Goal: Task Accomplishment & Management: Manage account settings

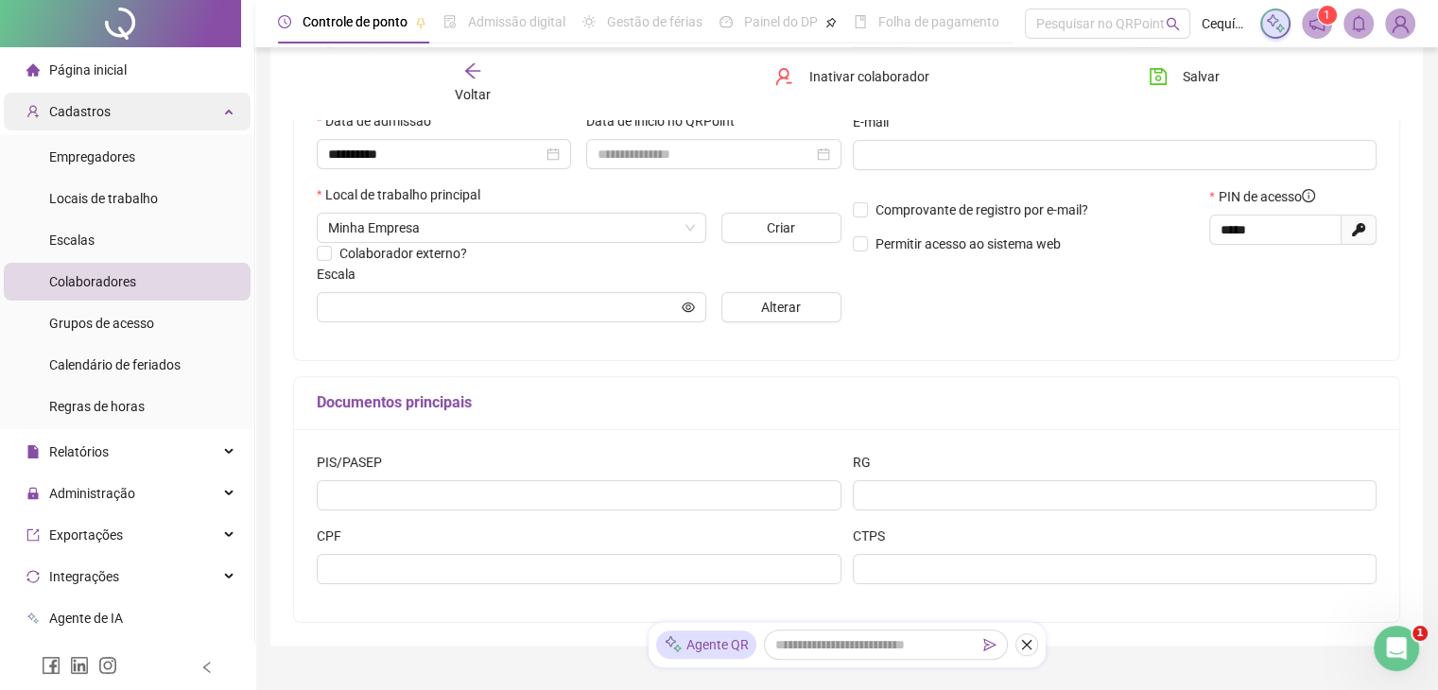
click at [164, 126] on div "Cadastros" at bounding box center [127, 112] width 247 height 38
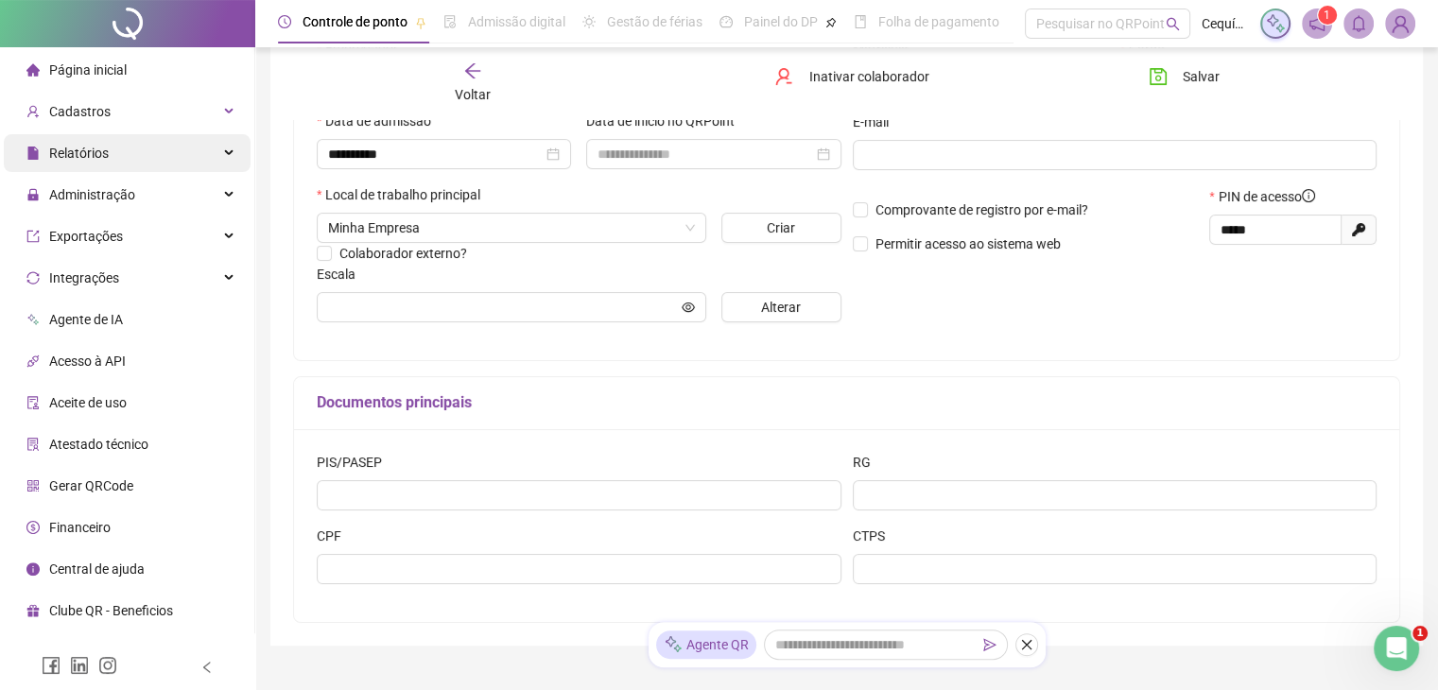
click at [187, 152] on div "Relatórios" at bounding box center [127, 153] width 247 height 38
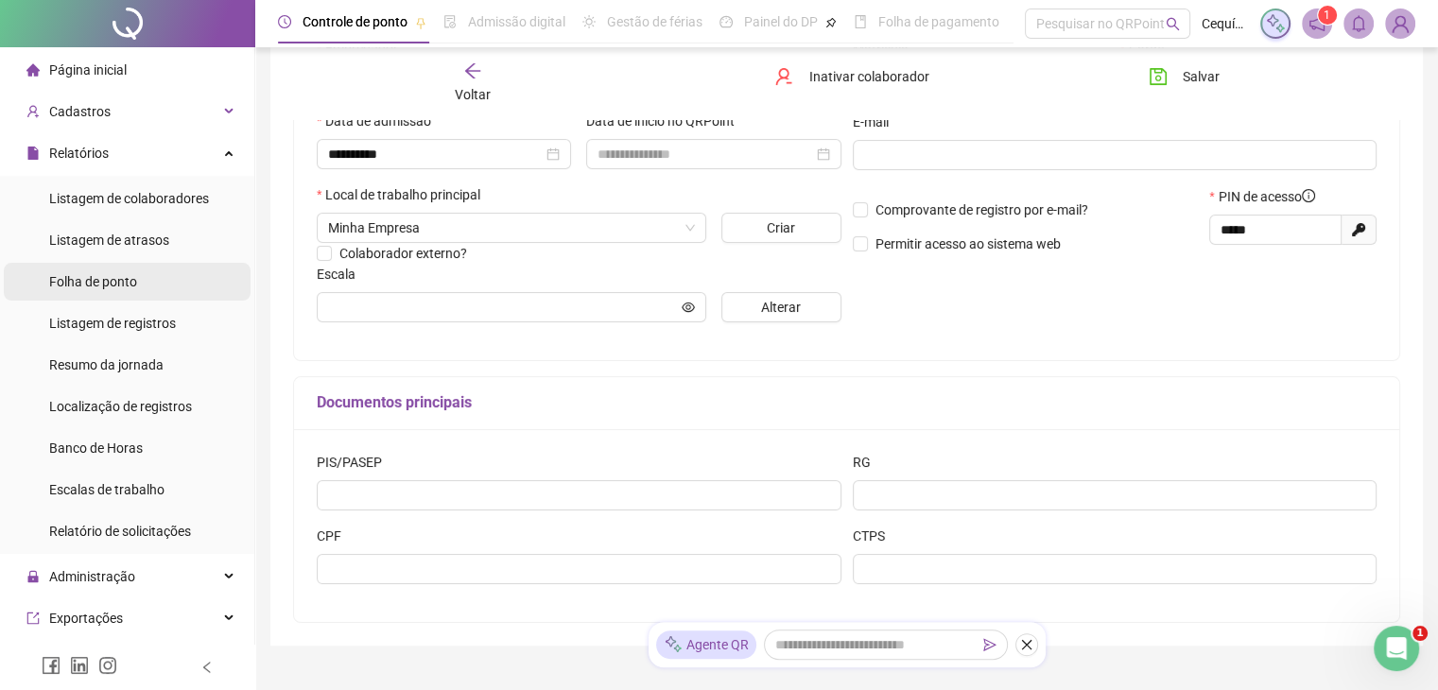
click at [164, 290] on li "Folha de ponto" at bounding box center [127, 282] width 247 height 38
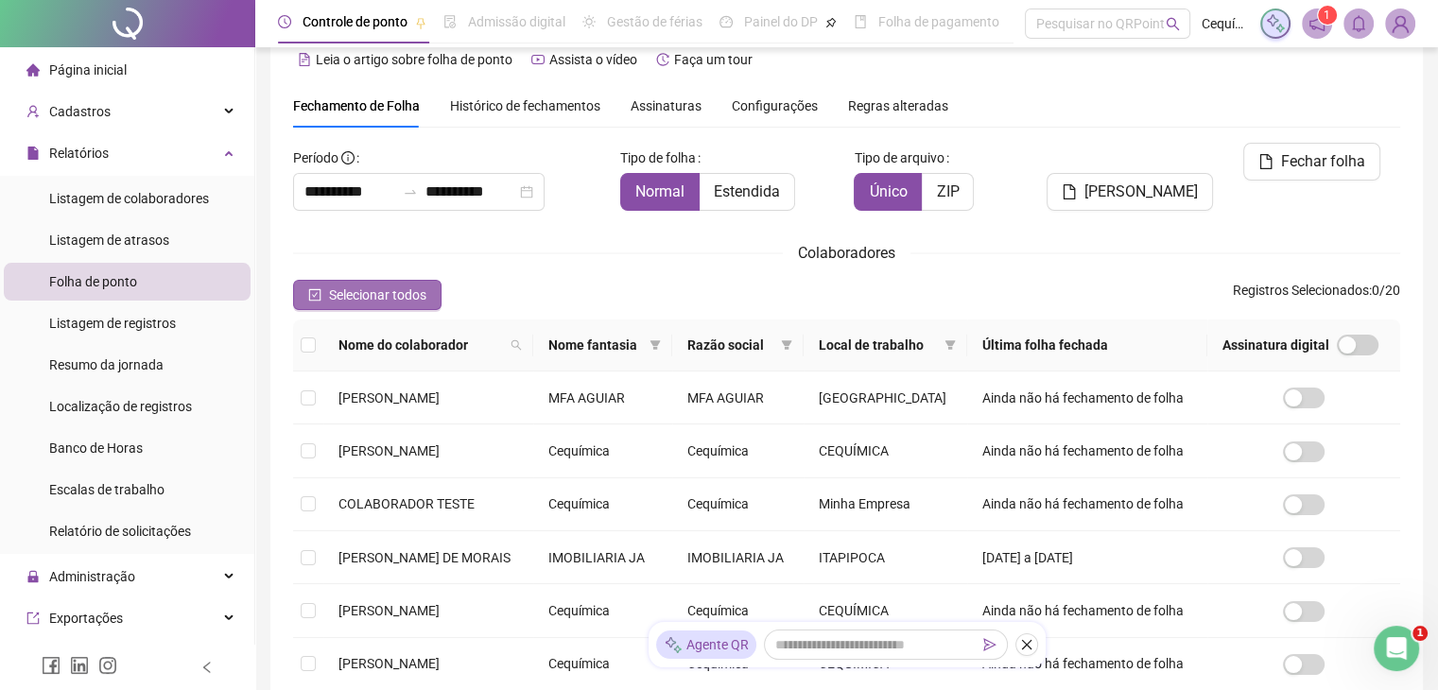
scroll to position [42, 0]
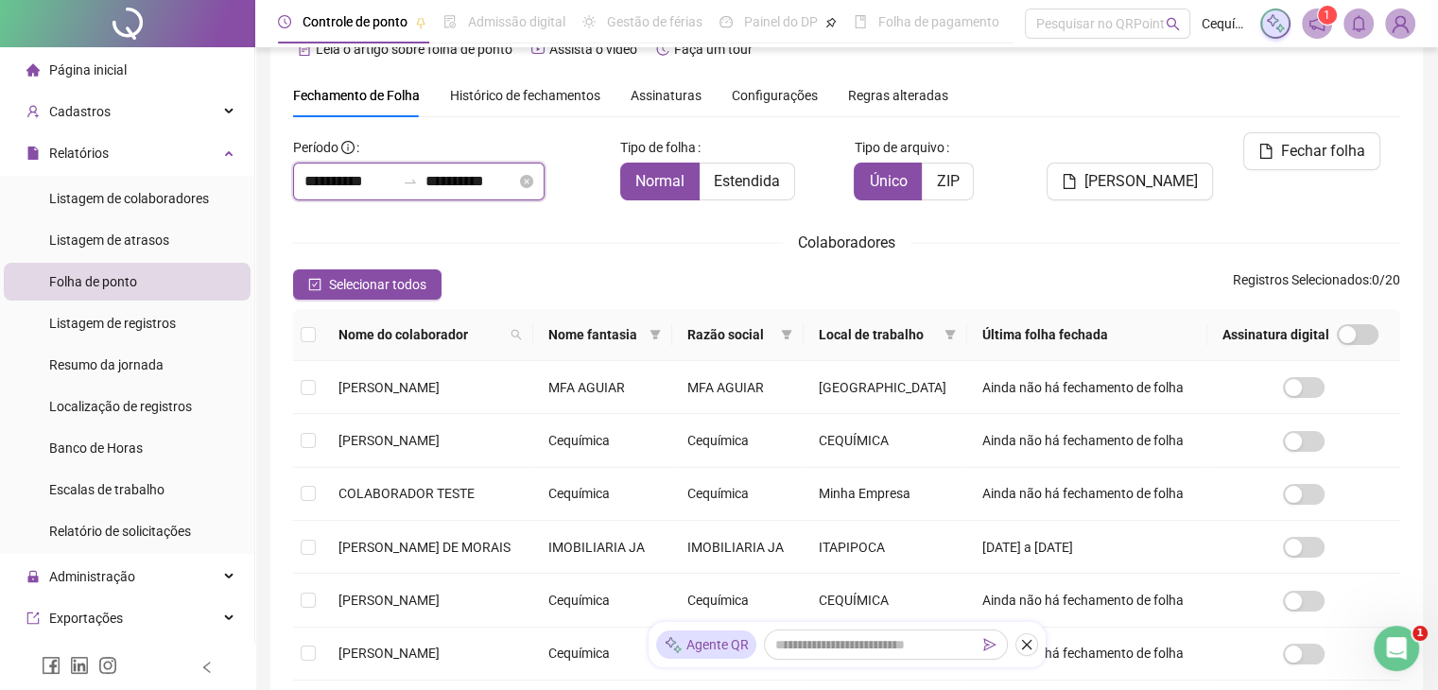
click at [502, 186] on input "**********" at bounding box center [470, 181] width 91 height 23
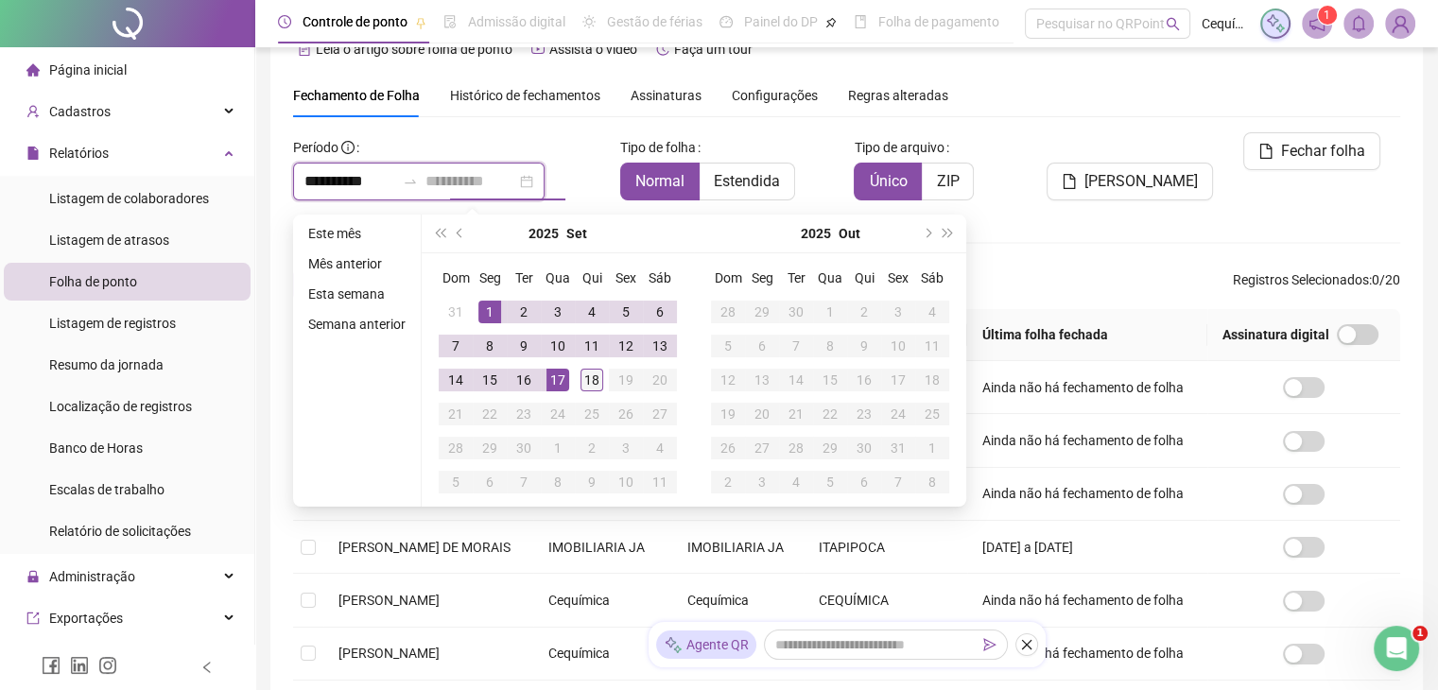
type input "**********"
click at [590, 382] on div "18" at bounding box center [591, 380] width 23 height 23
type input "**********"
click at [1100, 232] on div "Colaboradores" at bounding box center [846, 243] width 1107 height 24
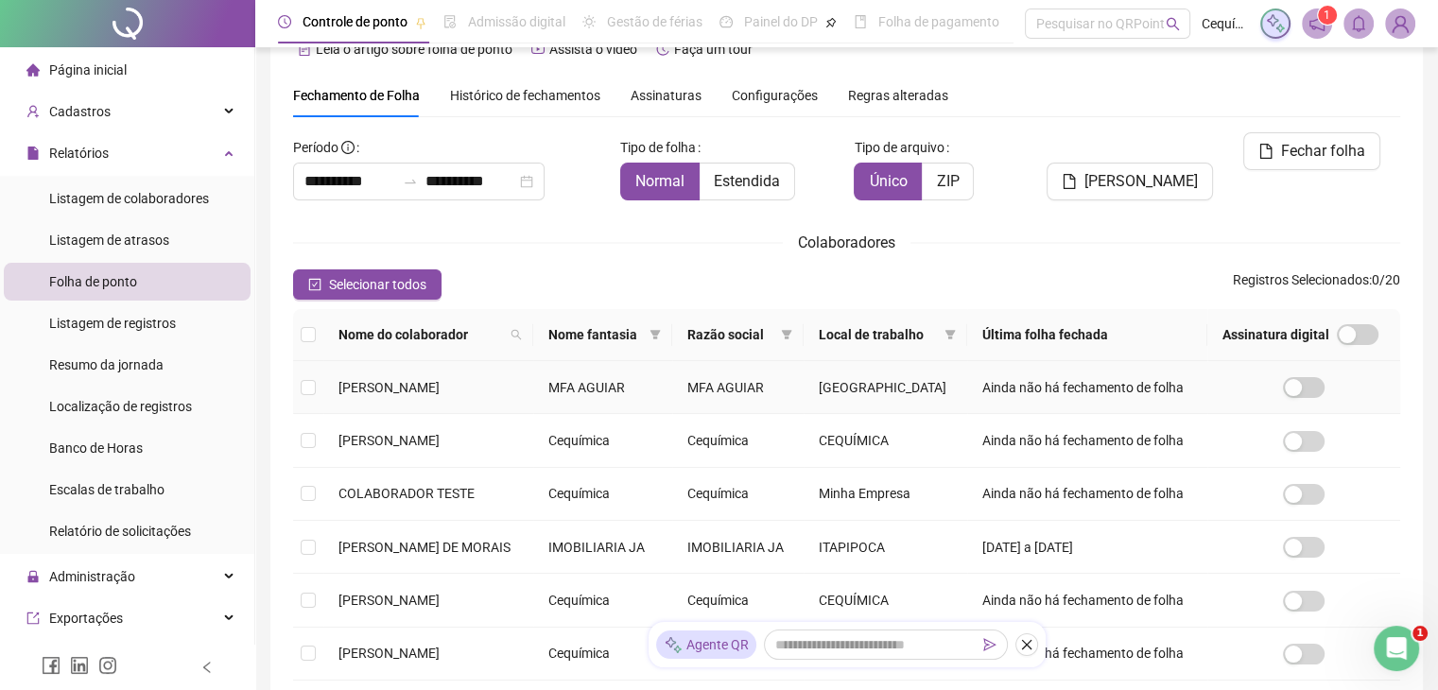
click at [440, 395] on span "[PERSON_NAME]" at bounding box center [388, 387] width 101 height 15
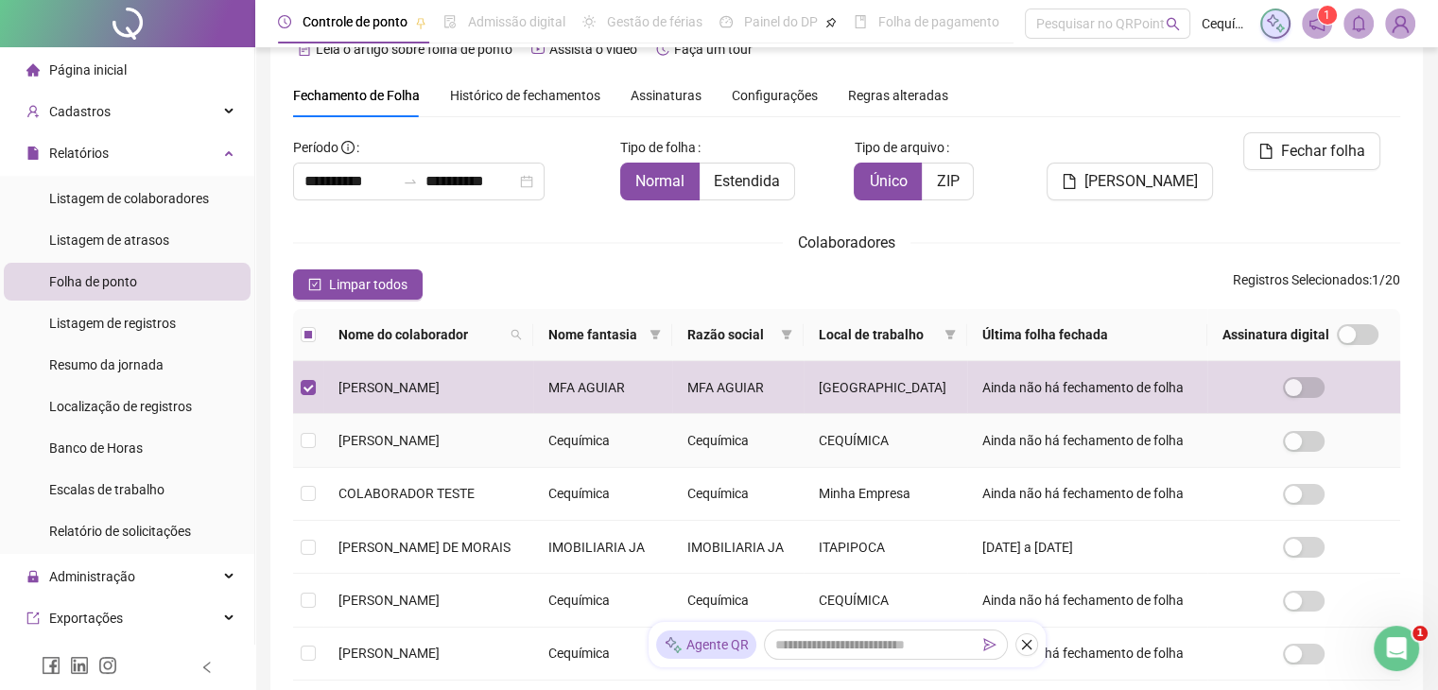
click at [470, 467] on td "[PERSON_NAME]" at bounding box center [428, 440] width 210 height 53
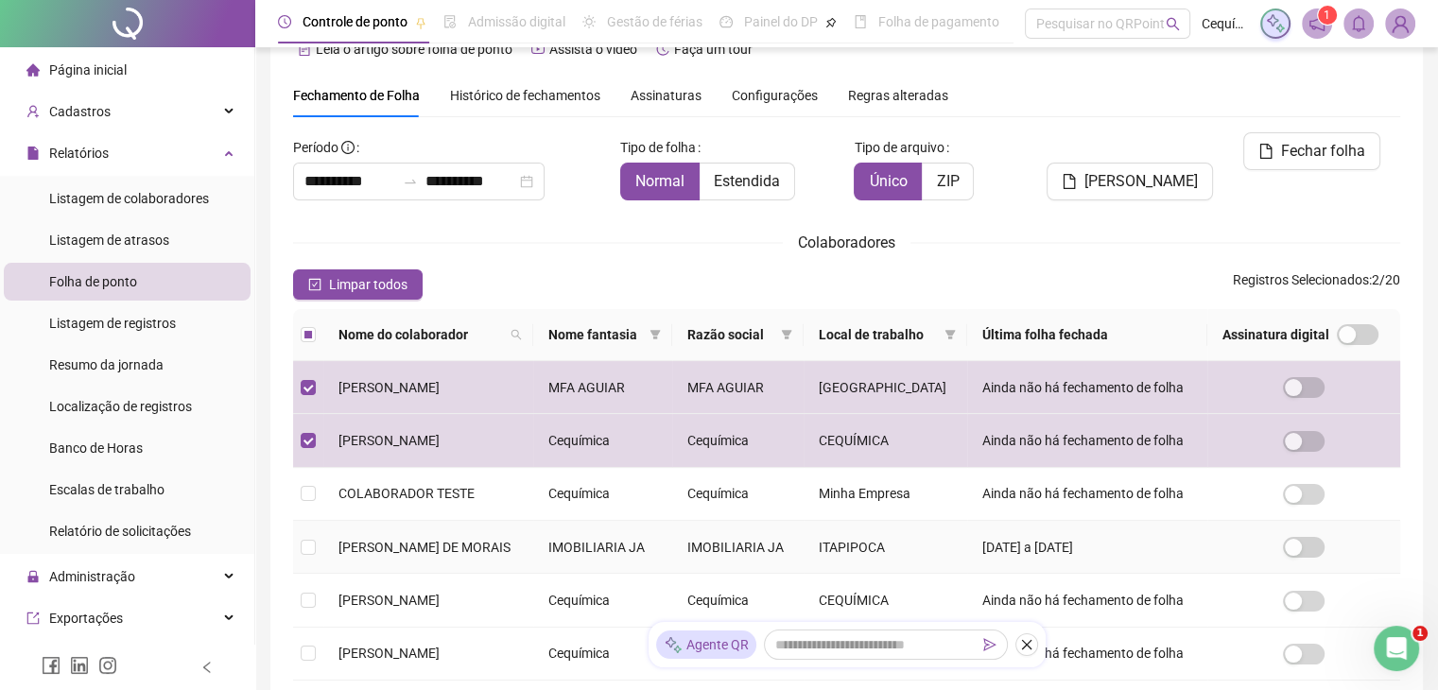
click at [495, 555] on span "[PERSON_NAME] DE MORAIS" at bounding box center [424, 547] width 172 height 15
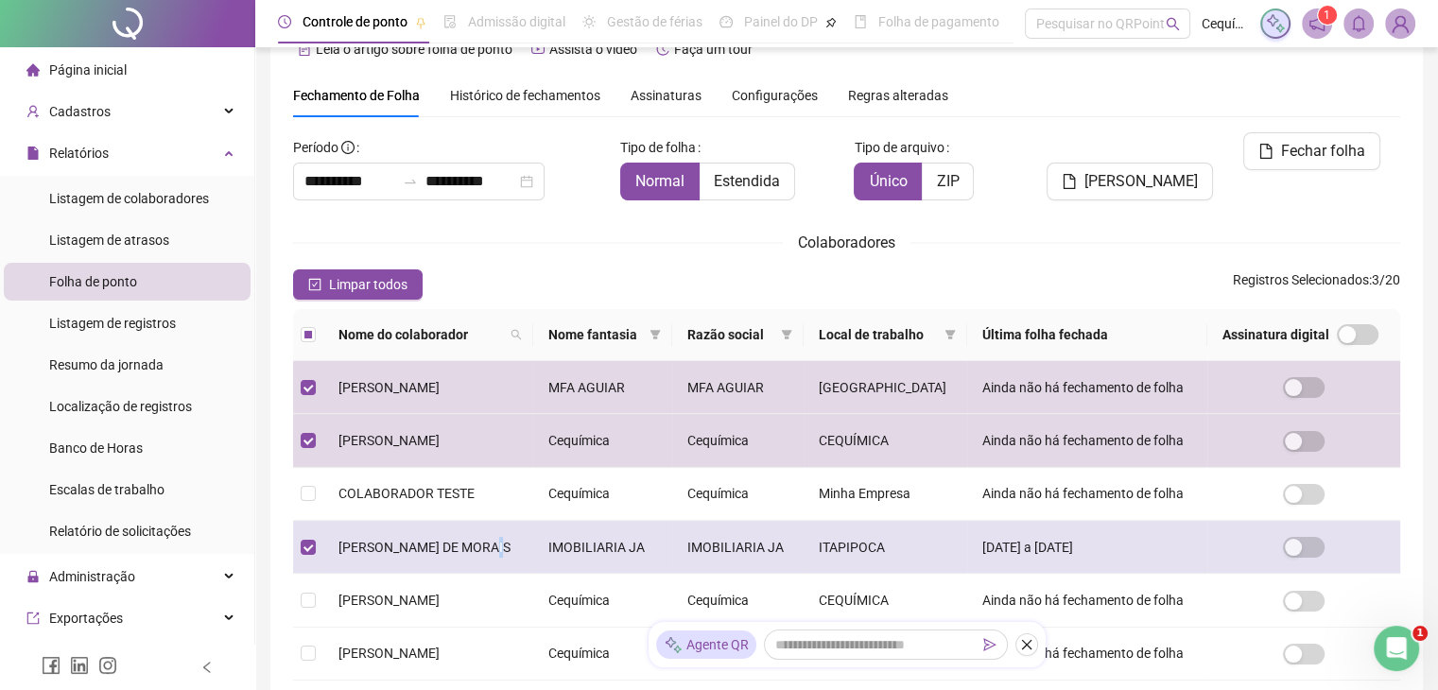
click at [494, 555] on span "[PERSON_NAME] DE MORAIS" at bounding box center [424, 547] width 172 height 15
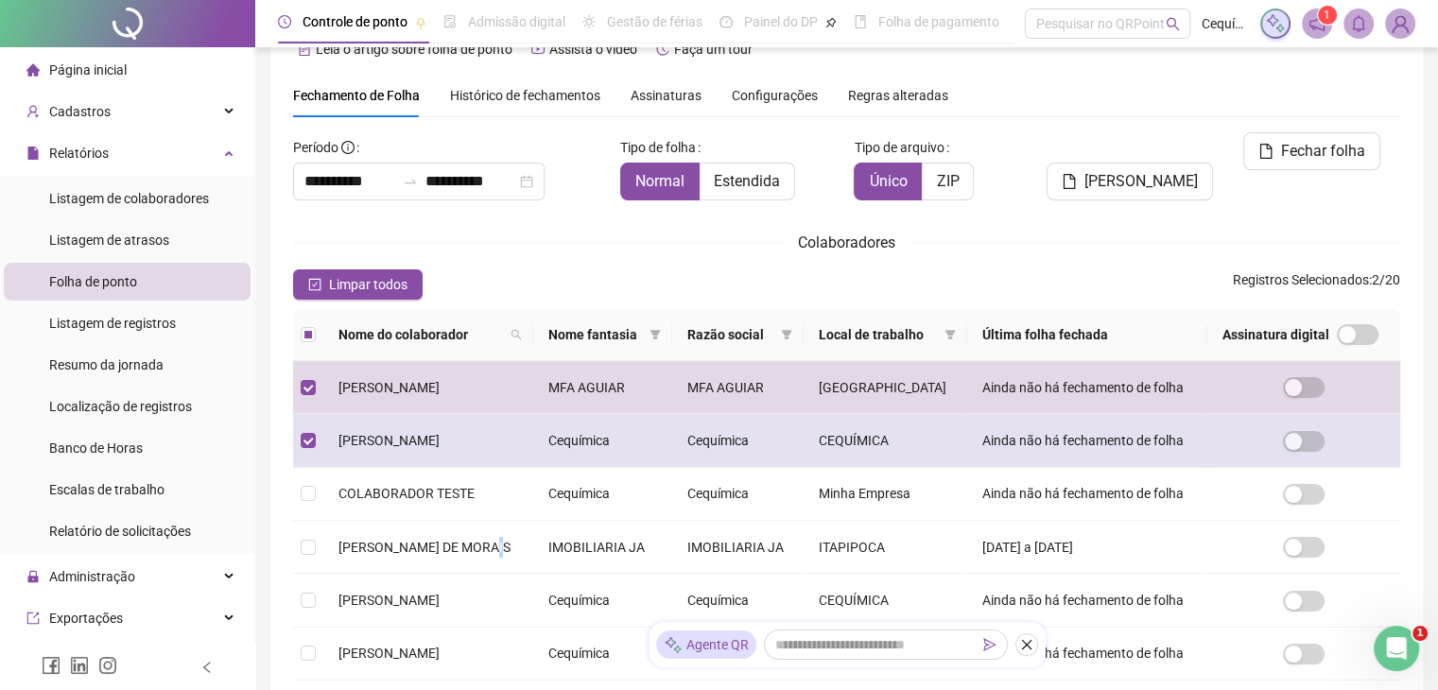
scroll to position [231, 0]
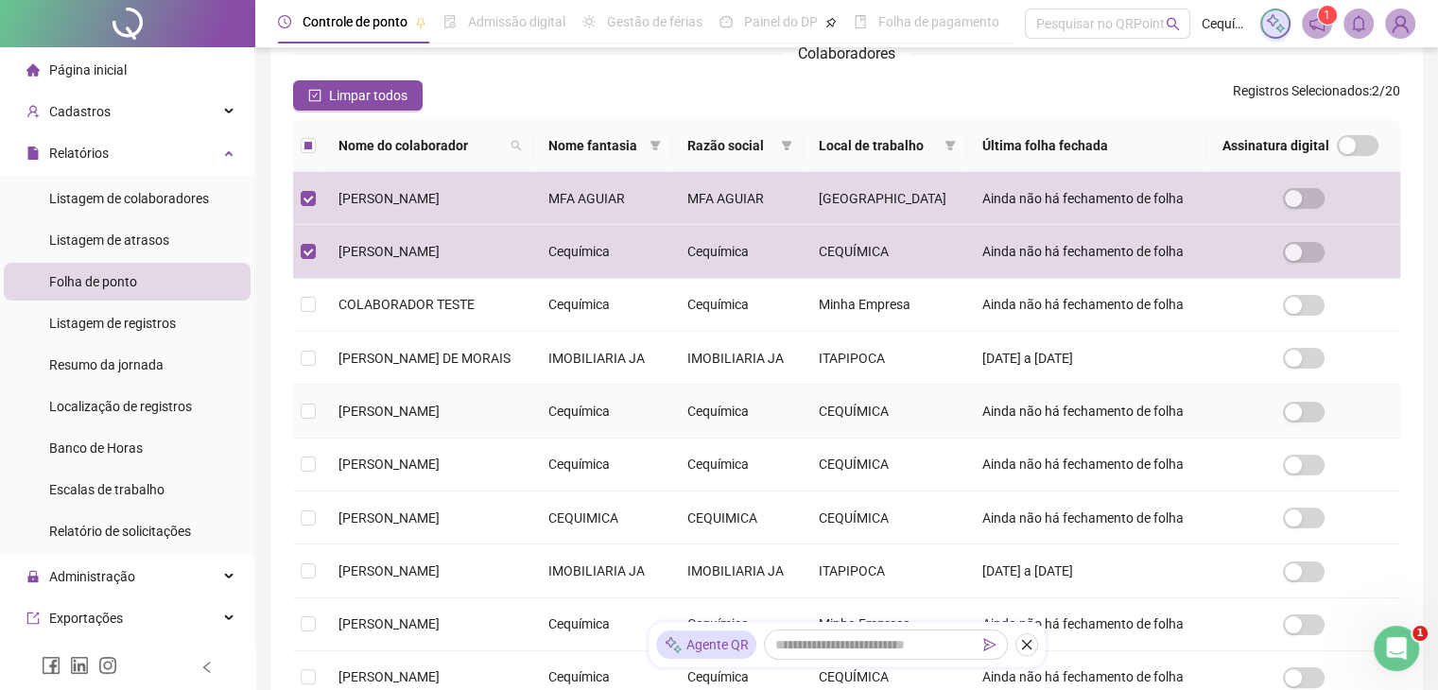
click at [440, 419] on span "[PERSON_NAME]" at bounding box center [388, 411] width 101 height 15
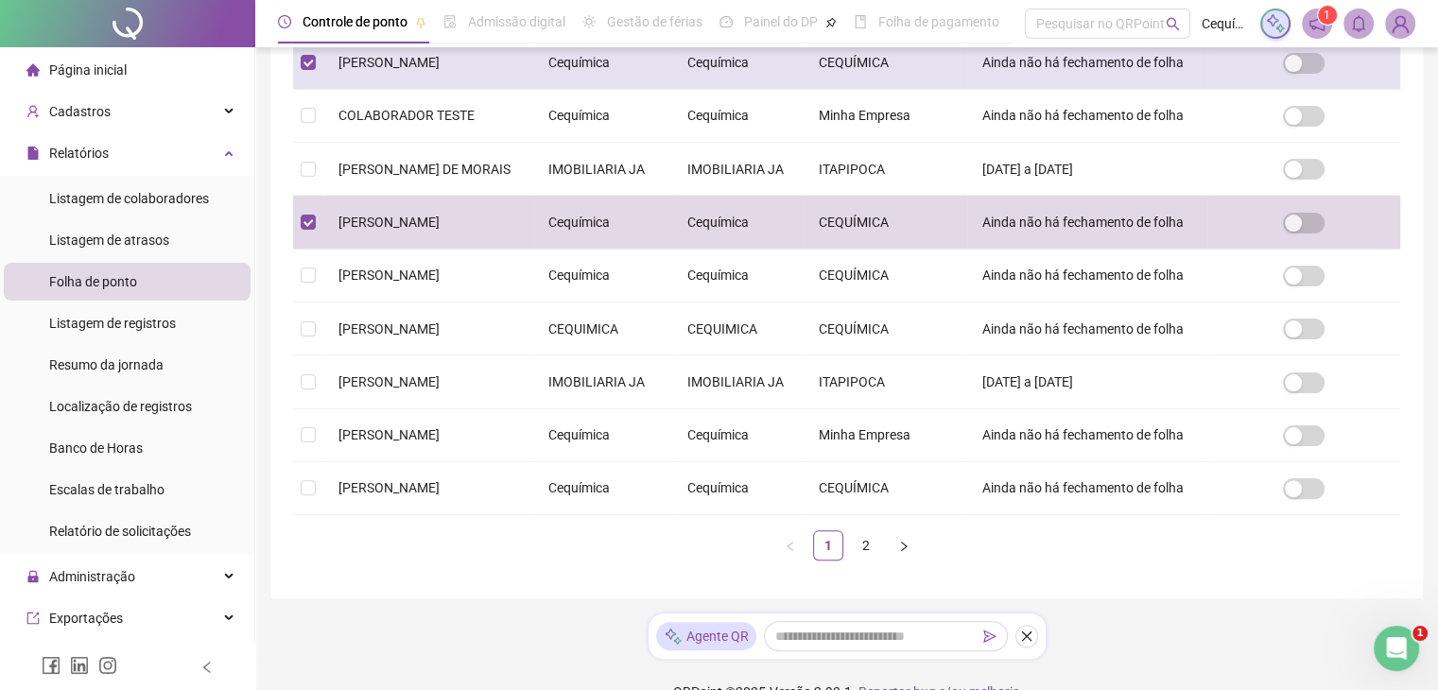
scroll to position [514, 0]
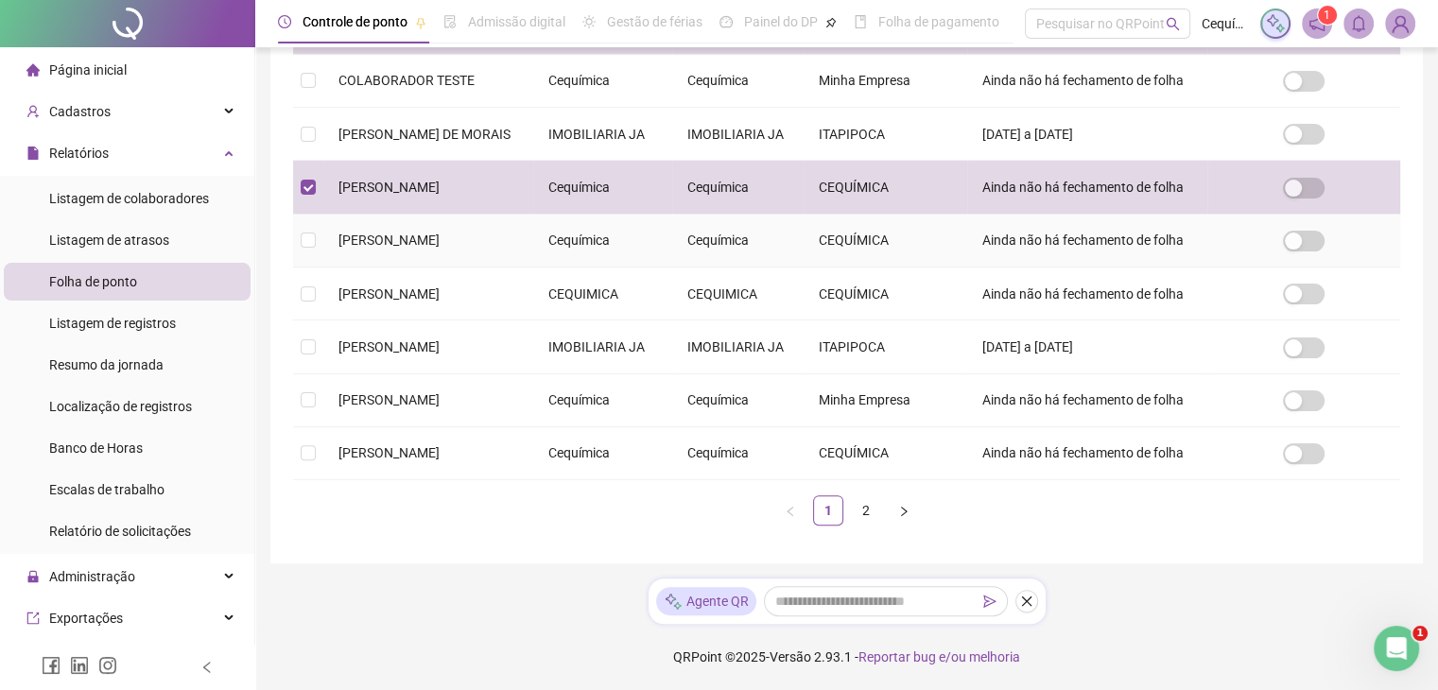
click at [440, 248] on span "[PERSON_NAME]" at bounding box center [388, 240] width 101 height 15
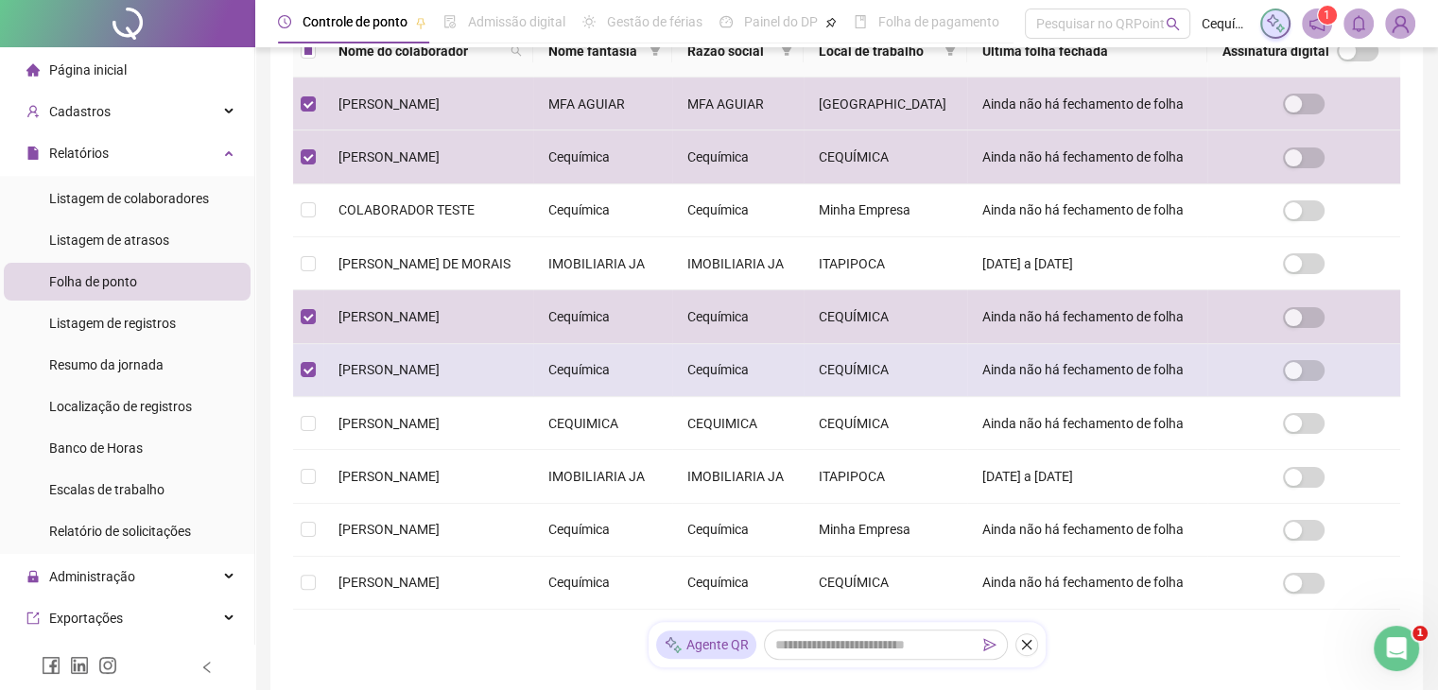
scroll to position [420, 0]
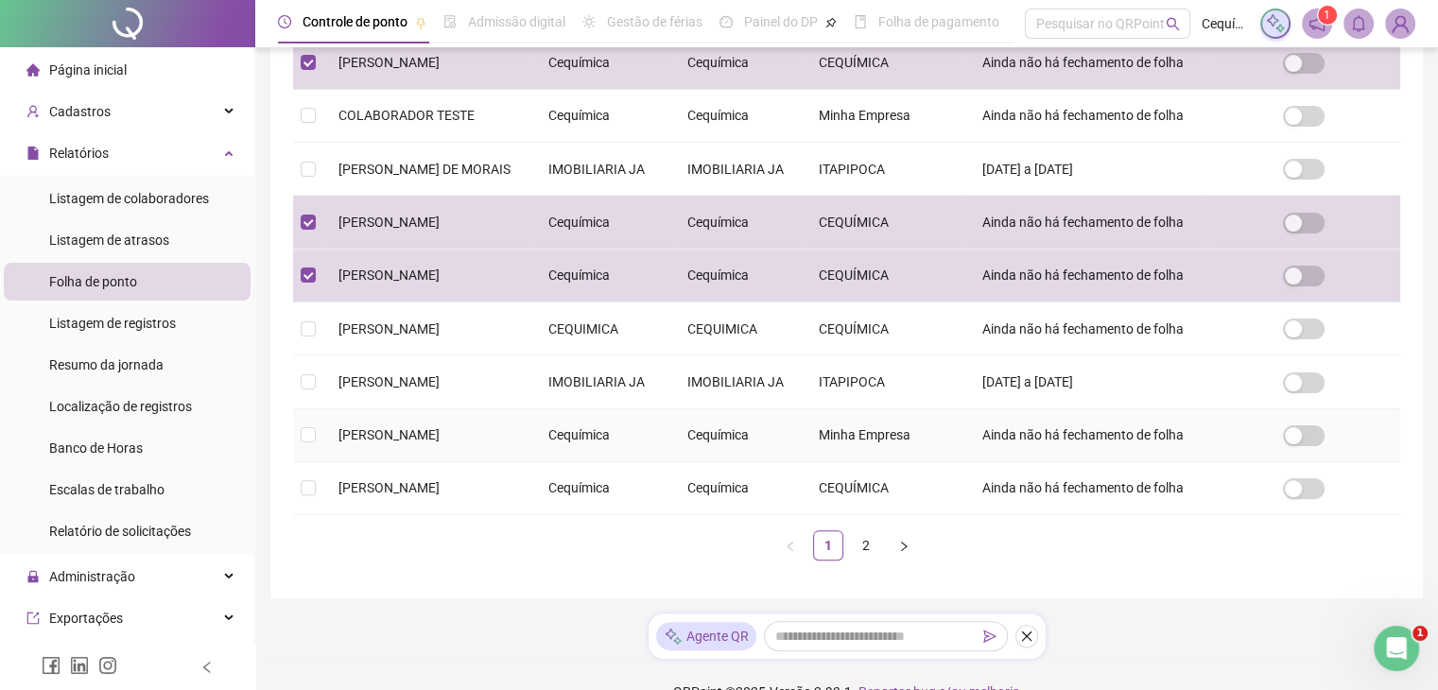
click at [440, 442] on span "[PERSON_NAME]" at bounding box center [388, 434] width 101 height 15
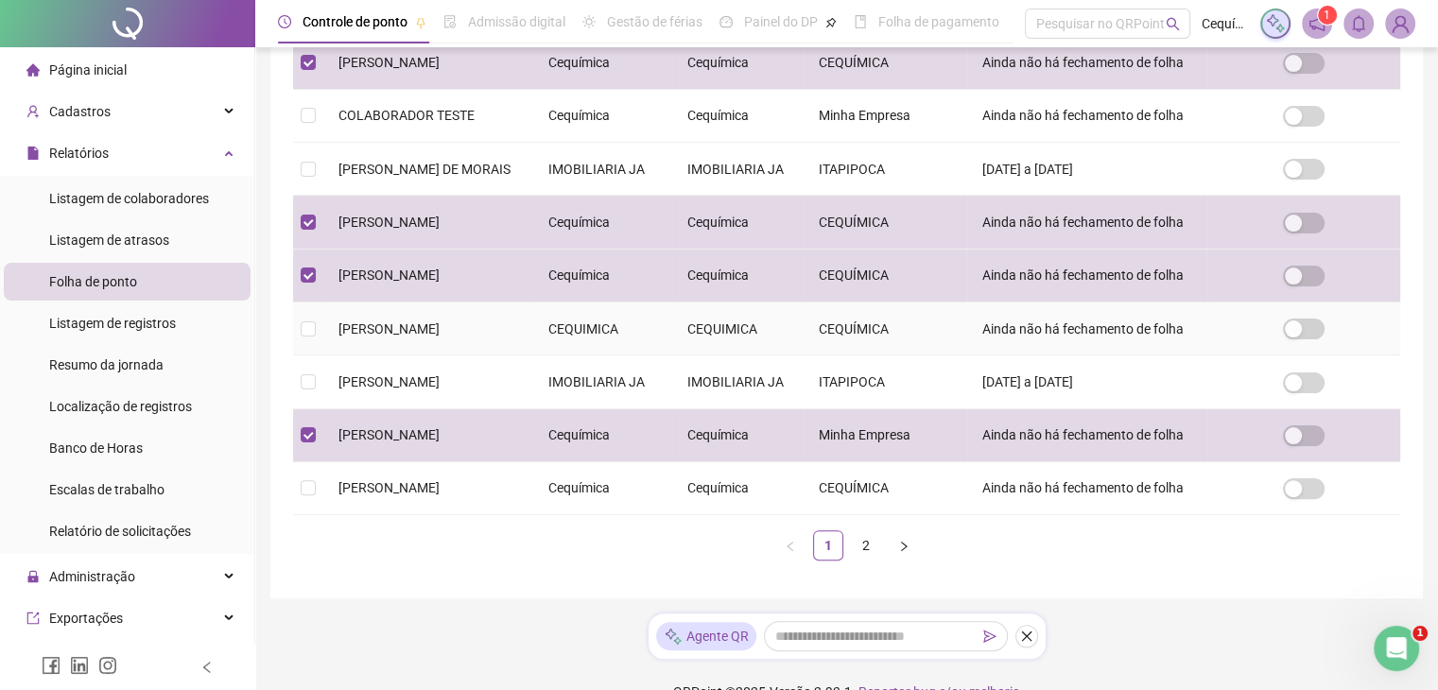
scroll to position [669, 0]
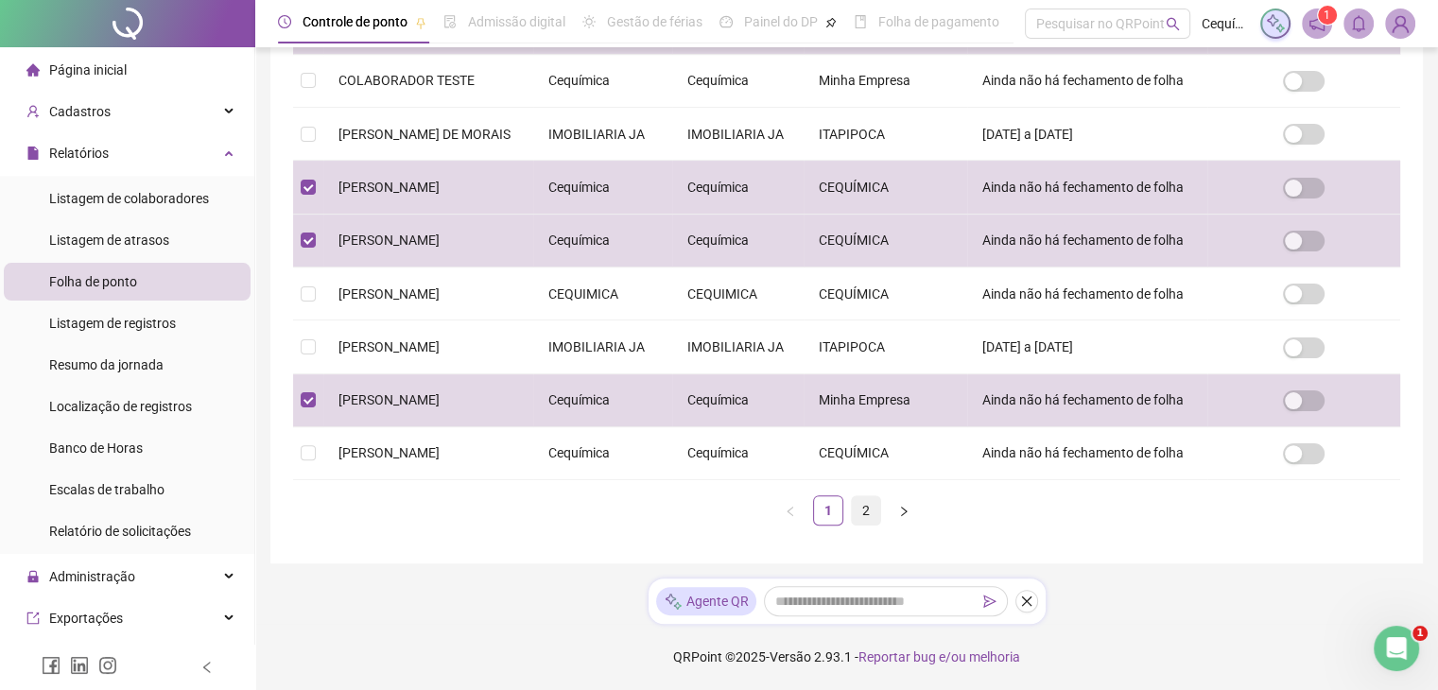
click at [854, 509] on link "2" at bounding box center [866, 510] width 28 height 28
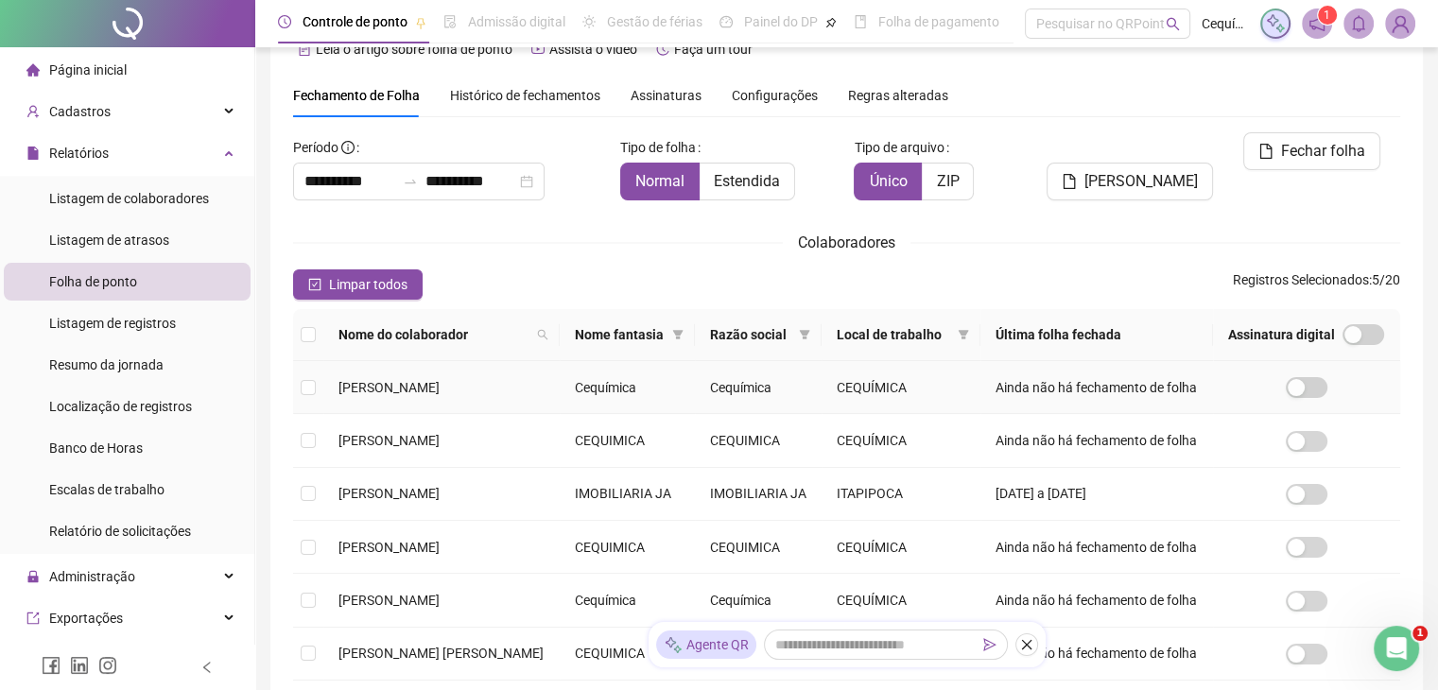
click at [440, 395] on span "[PERSON_NAME]" at bounding box center [388, 387] width 101 height 15
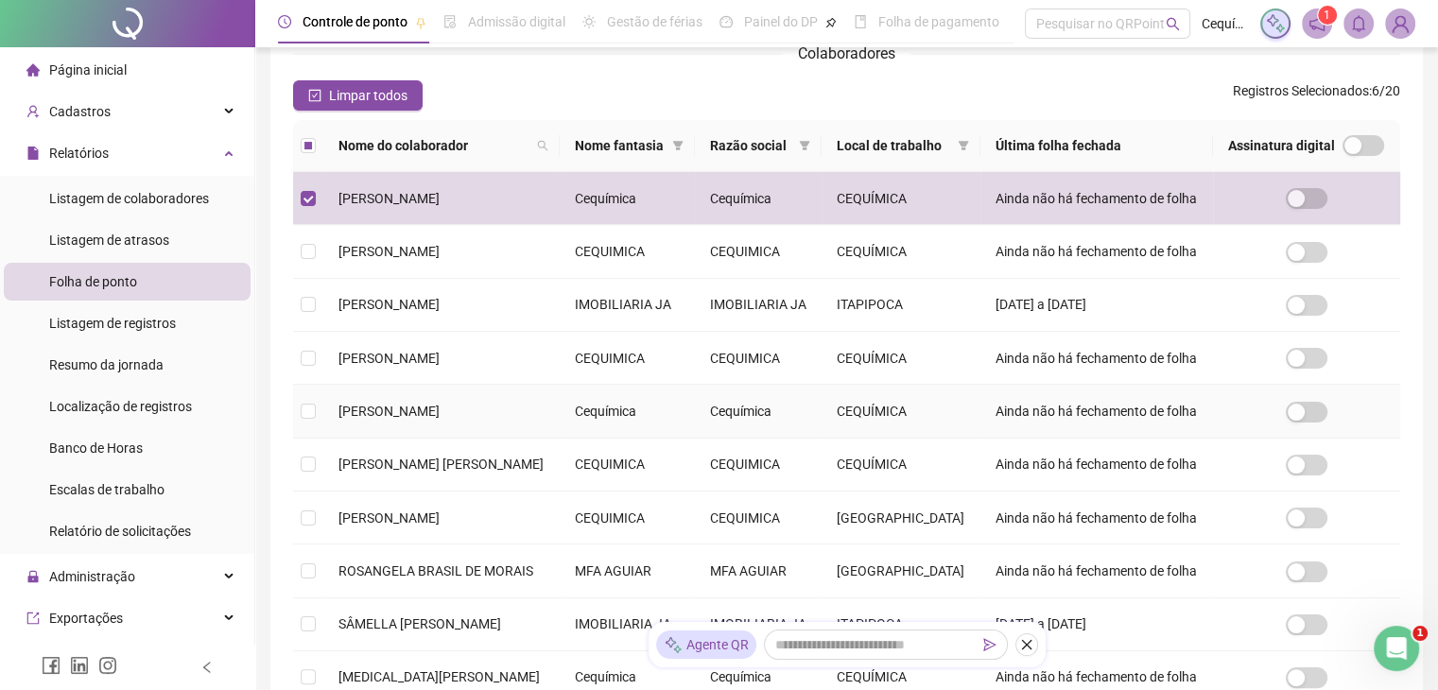
click at [440, 419] on span "[PERSON_NAME]" at bounding box center [388, 411] width 101 height 15
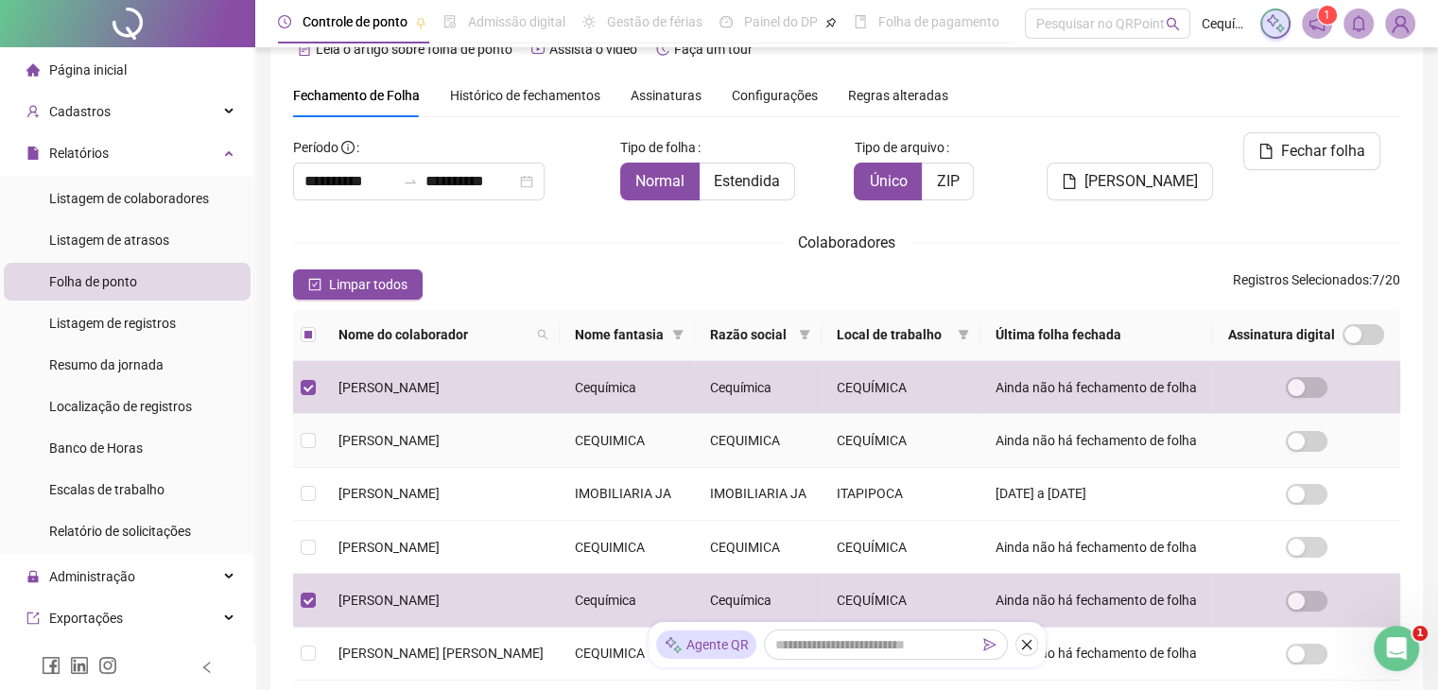
scroll to position [420, 0]
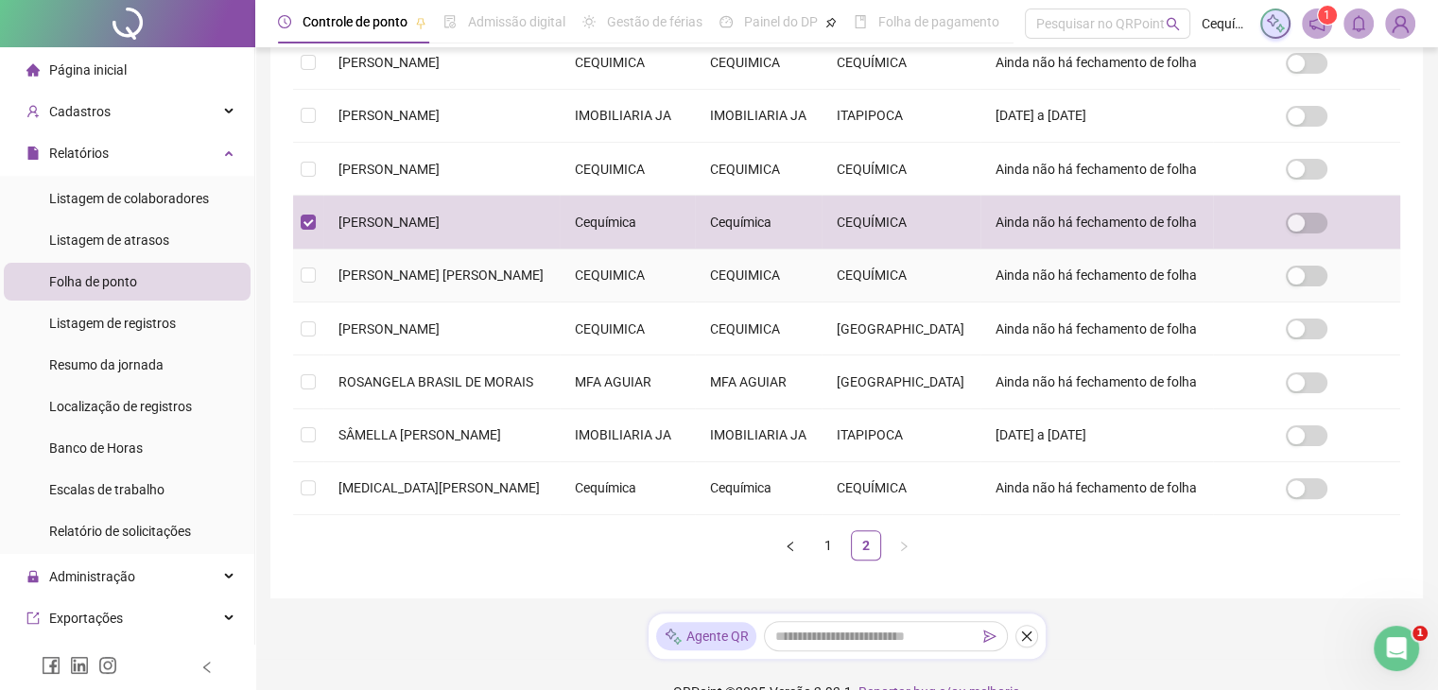
click at [490, 302] on td "[PERSON_NAME] [PERSON_NAME]" at bounding box center [441, 276] width 236 height 53
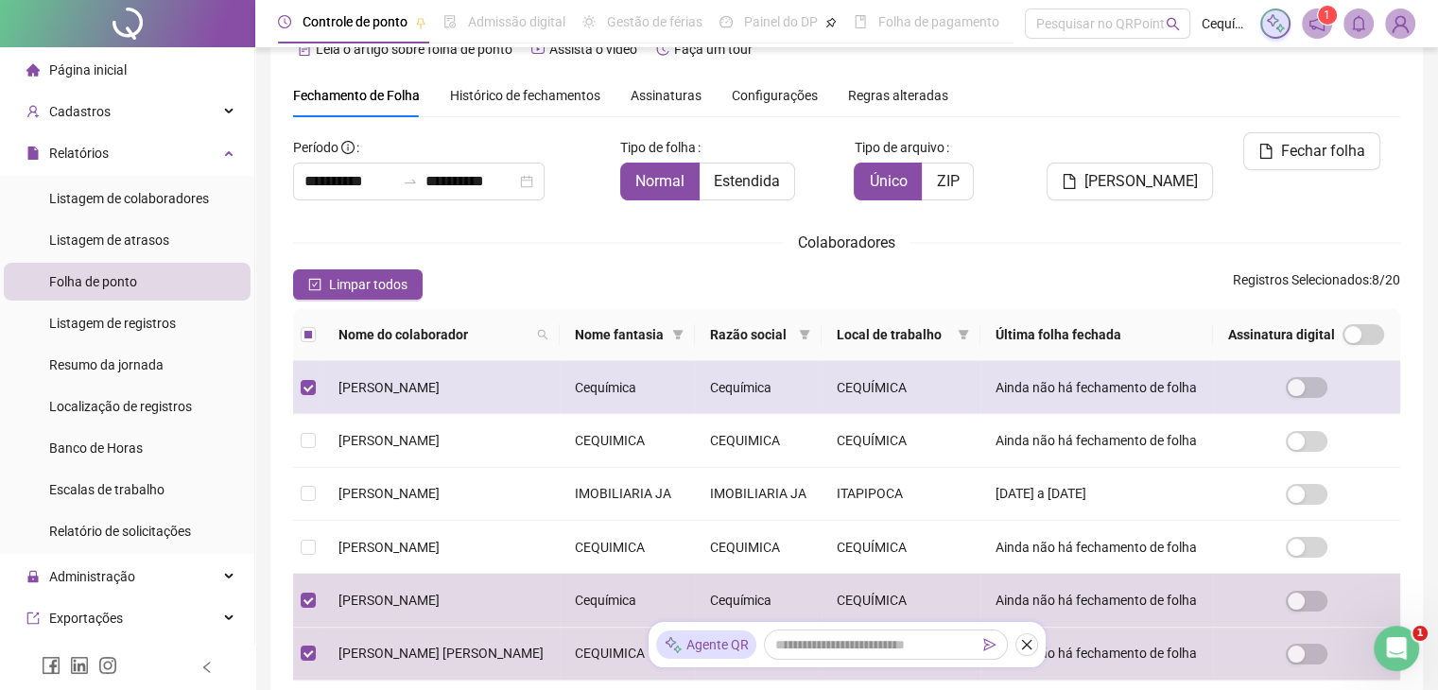
scroll to position [514, 0]
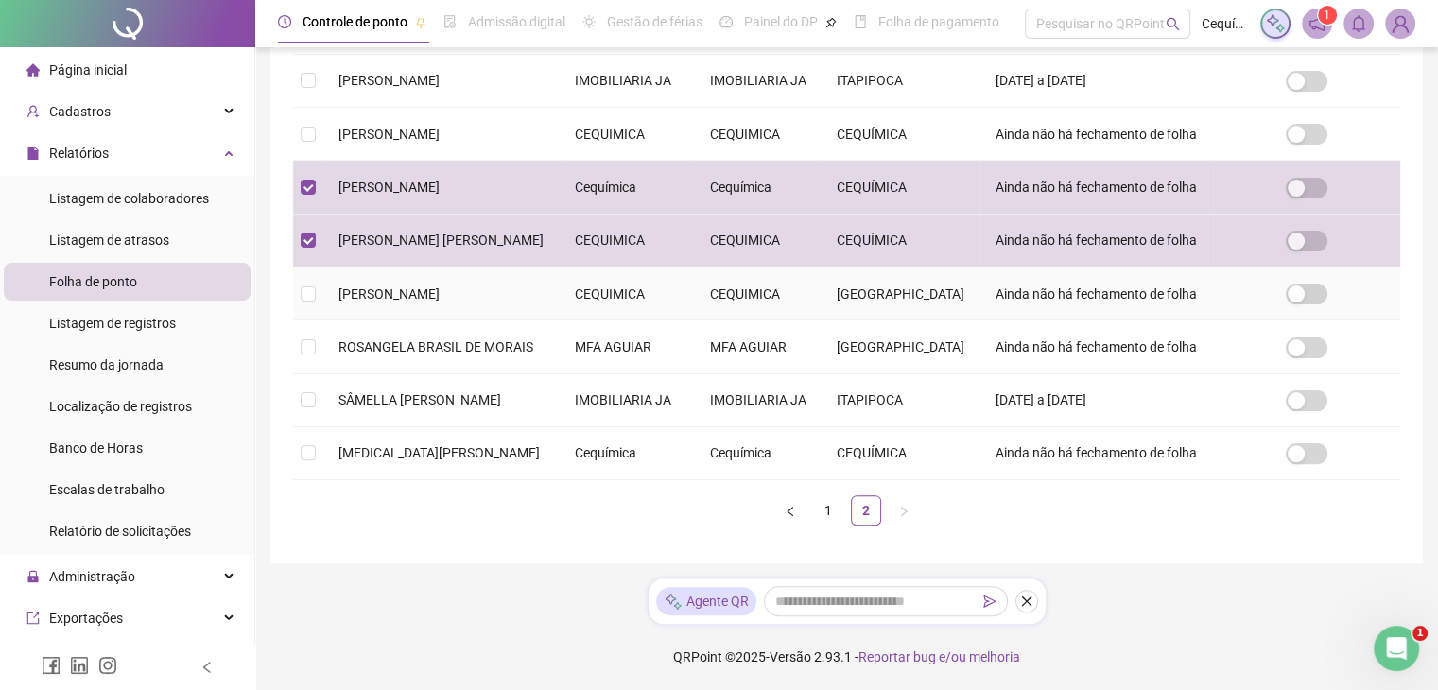
click at [440, 302] on span "[PERSON_NAME]" at bounding box center [388, 293] width 101 height 15
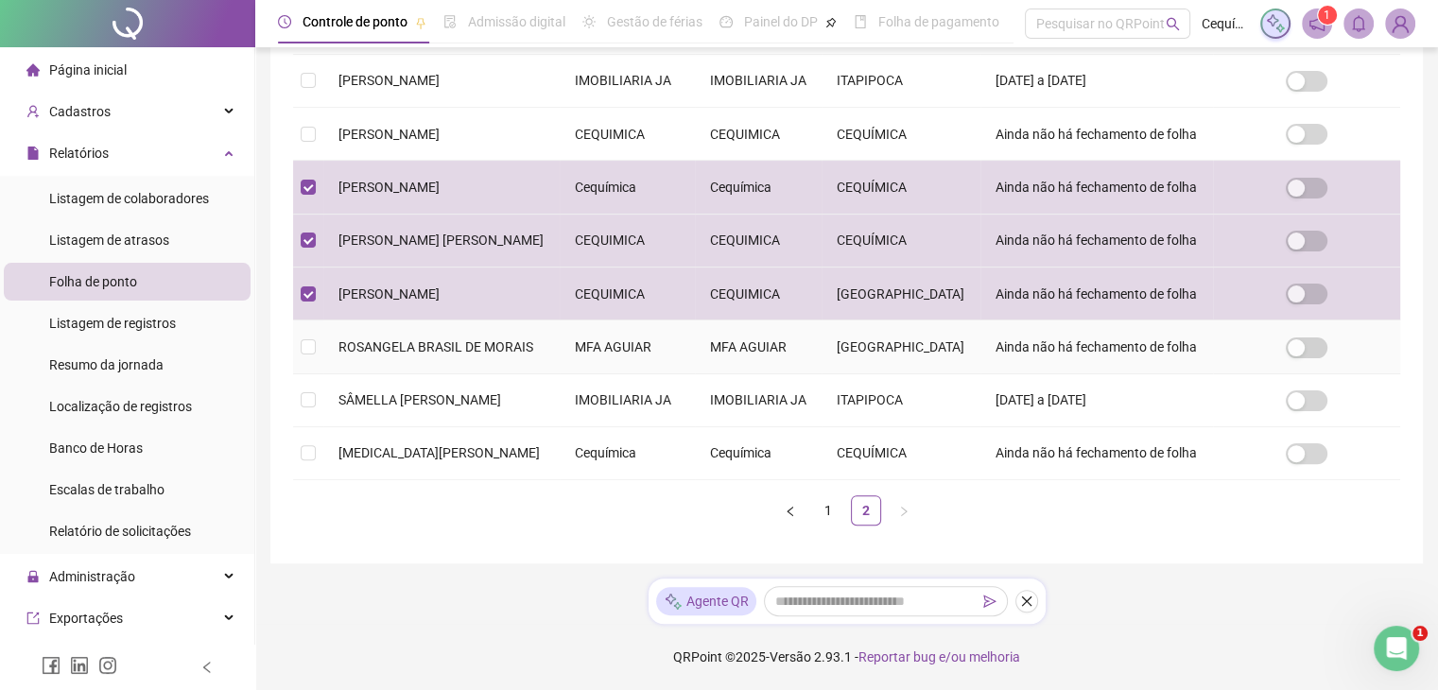
click at [491, 354] on span "ROSANGELA BRASIL DE MORAIS" at bounding box center [435, 346] width 195 height 15
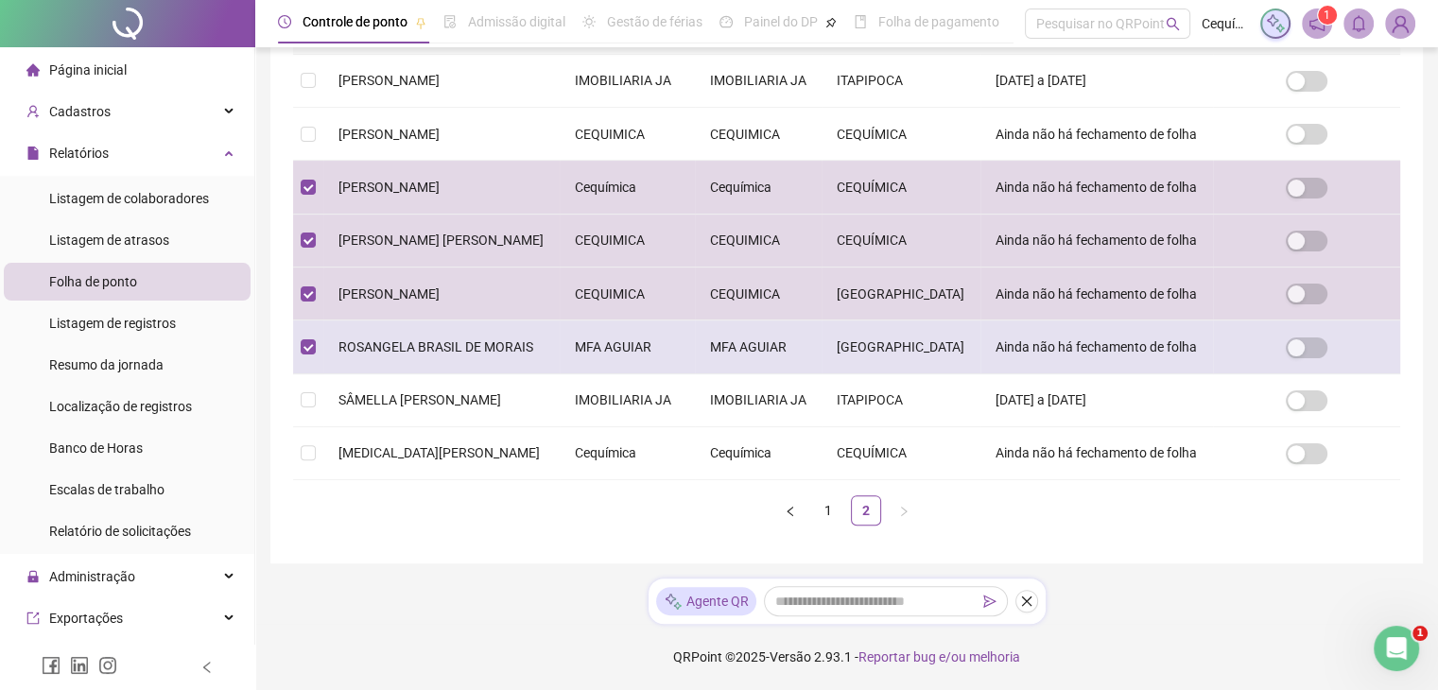
scroll to position [42, 0]
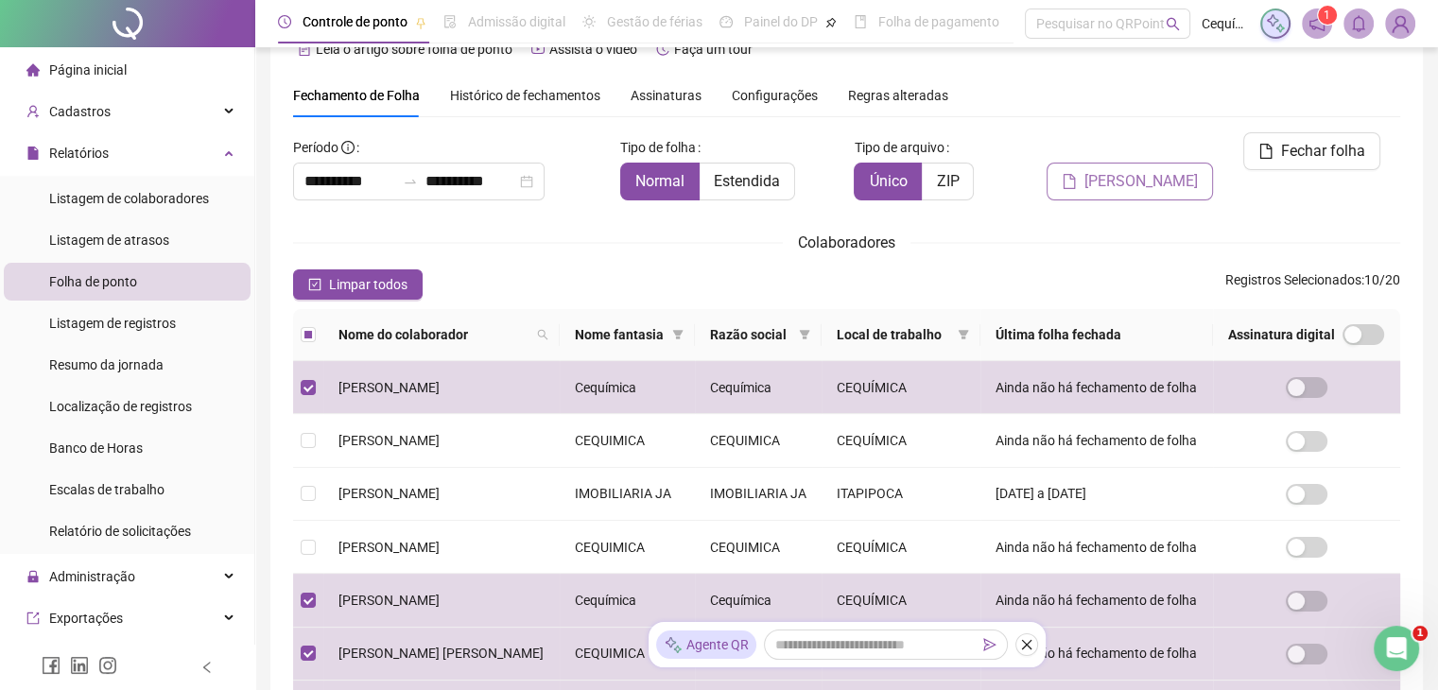
click at [1155, 170] on span "[PERSON_NAME]" at bounding box center [1140, 181] width 113 height 23
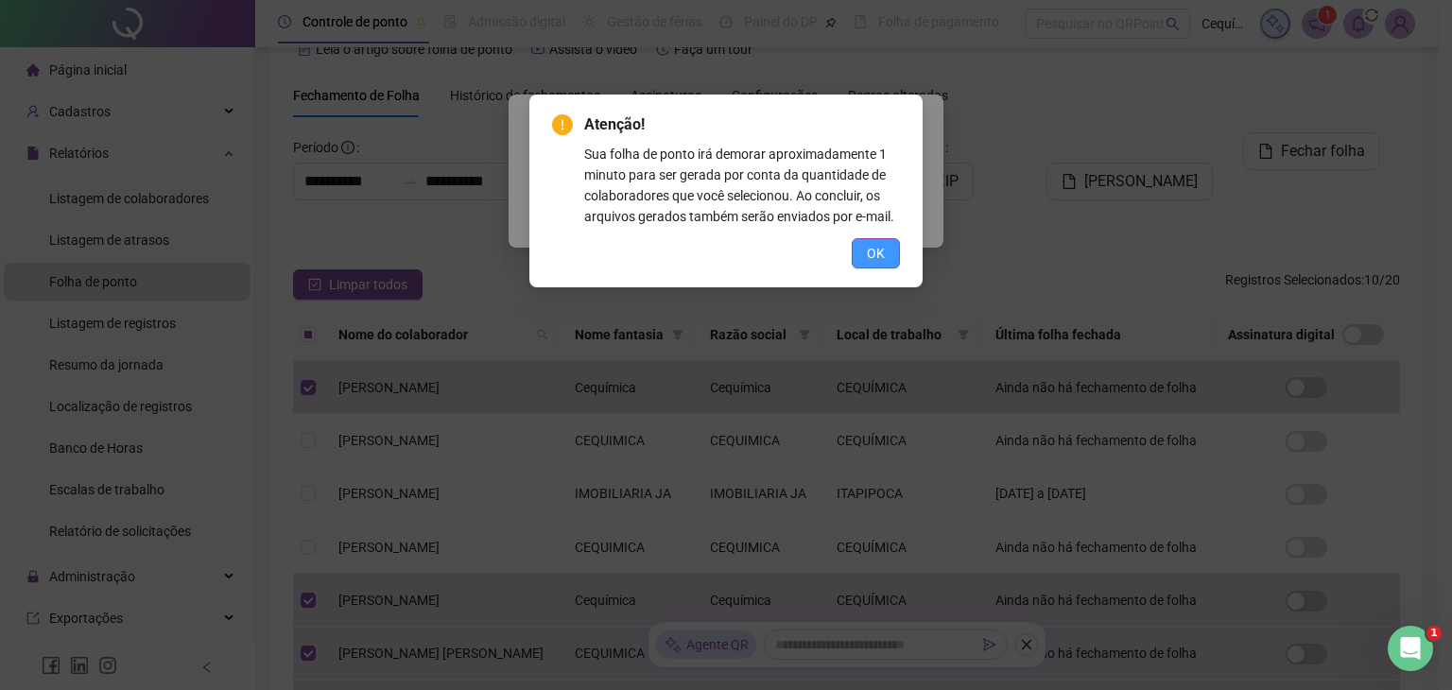
click at [881, 263] on span "OK" at bounding box center [876, 253] width 18 height 21
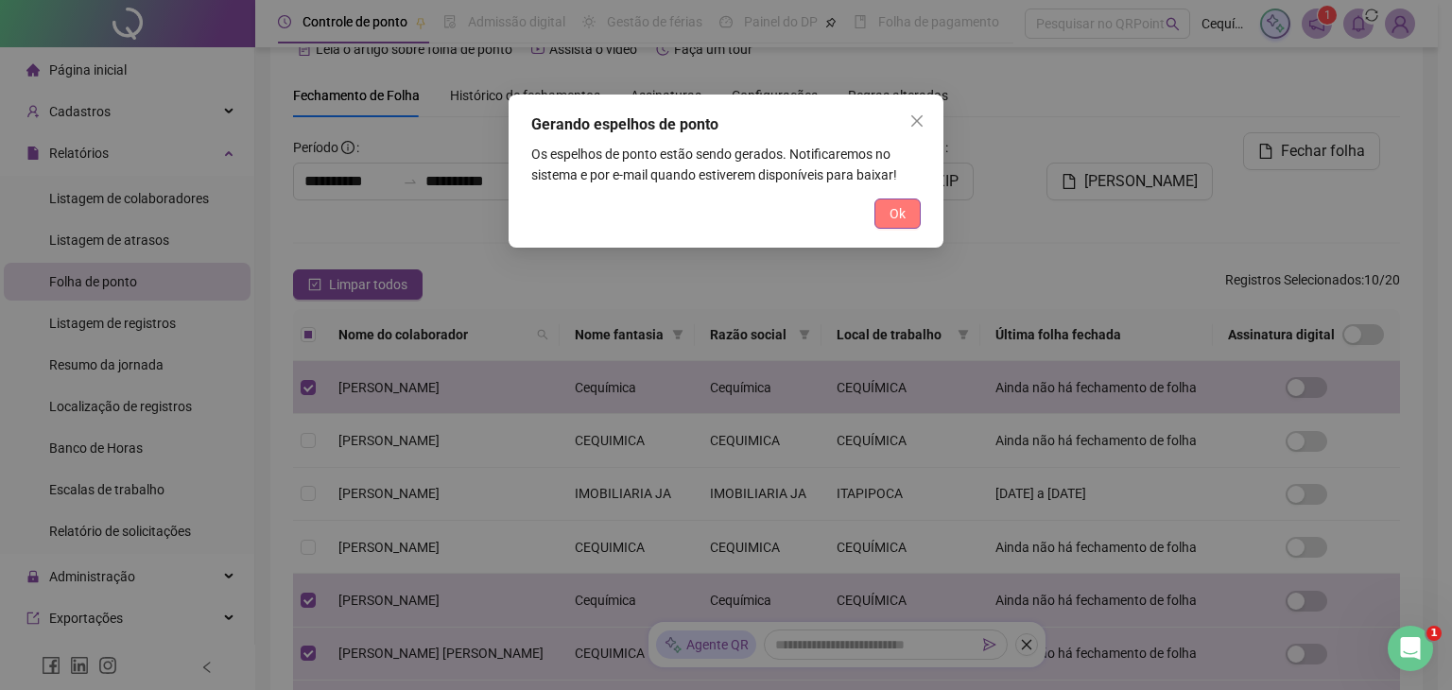
click at [889, 217] on span "Ok" at bounding box center [897, 213] width 16 height 21
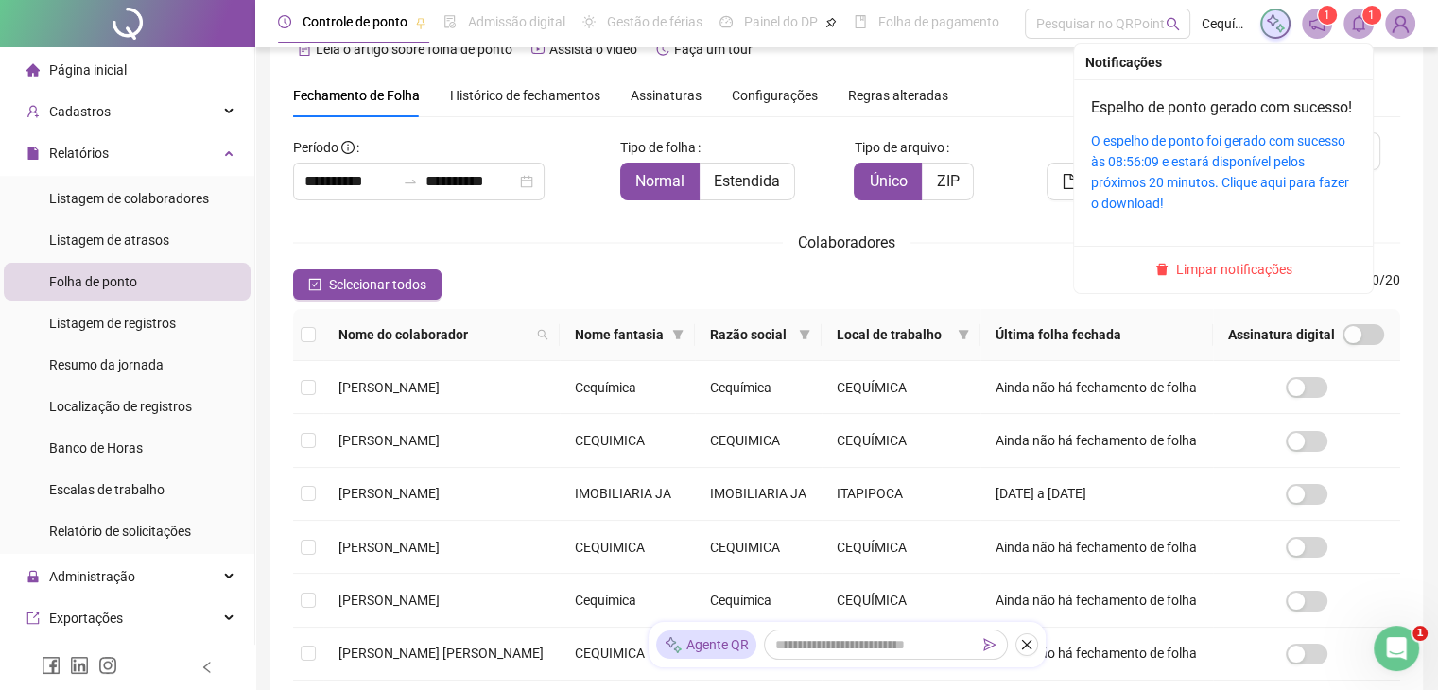
drag, startPoint x: 1357, startPoint y: 18, endPoint x: 1326, endPoint y: 24, distance: 31.7
click at [1357, 18] on icon "bell" at bounding box center [1358, 23] width 17 height 17
click at [1365, 17] on sup "1" at bounding box center [1371, 15] width 19 height 19
click at [1217, 183] on link "O espelho de ponto foi gerado com sucesso às 08:56:09 e estará disponível pelos…" at bounding box center [1220, 172] width 258 height 78
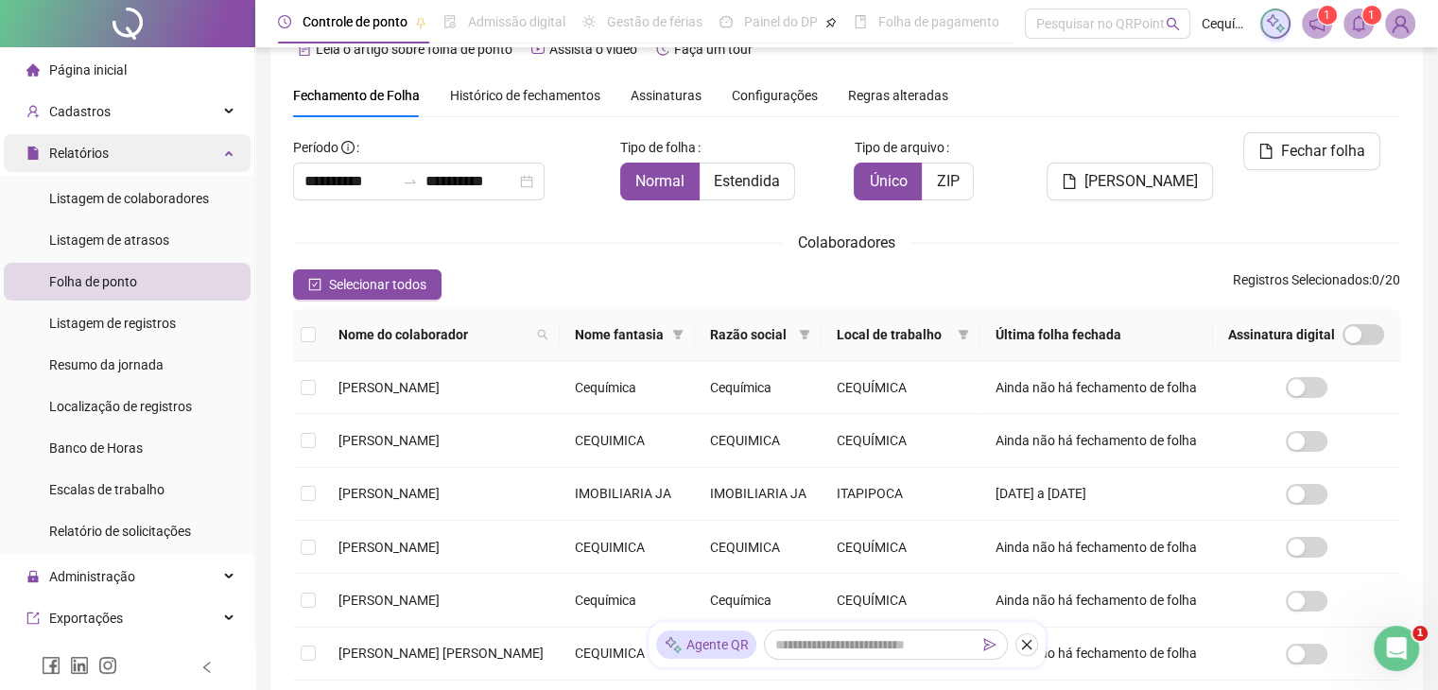
click at [196, 145] on div "Relatórios" at bounding box center [127, 153] width 247 height 38
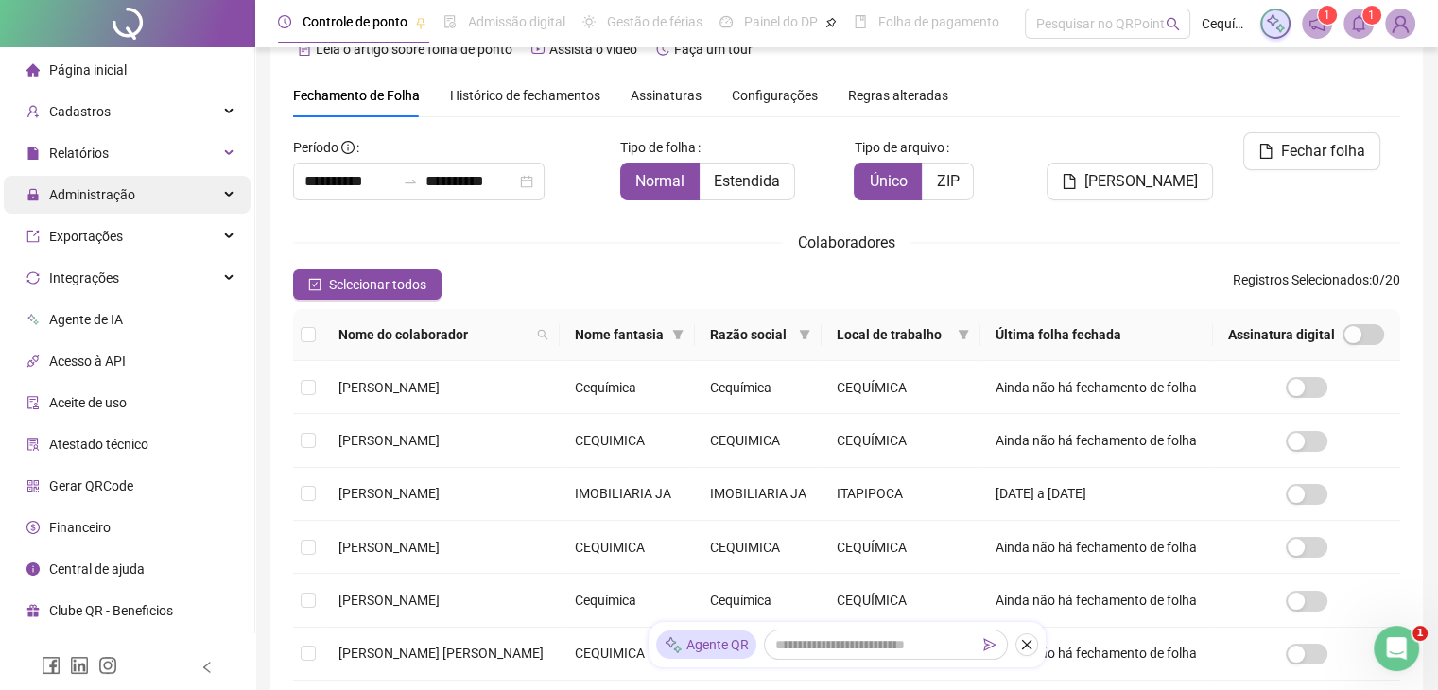
click at [196, 190] on div "Administração" at bounding box center [127, 195] width 247 height 38
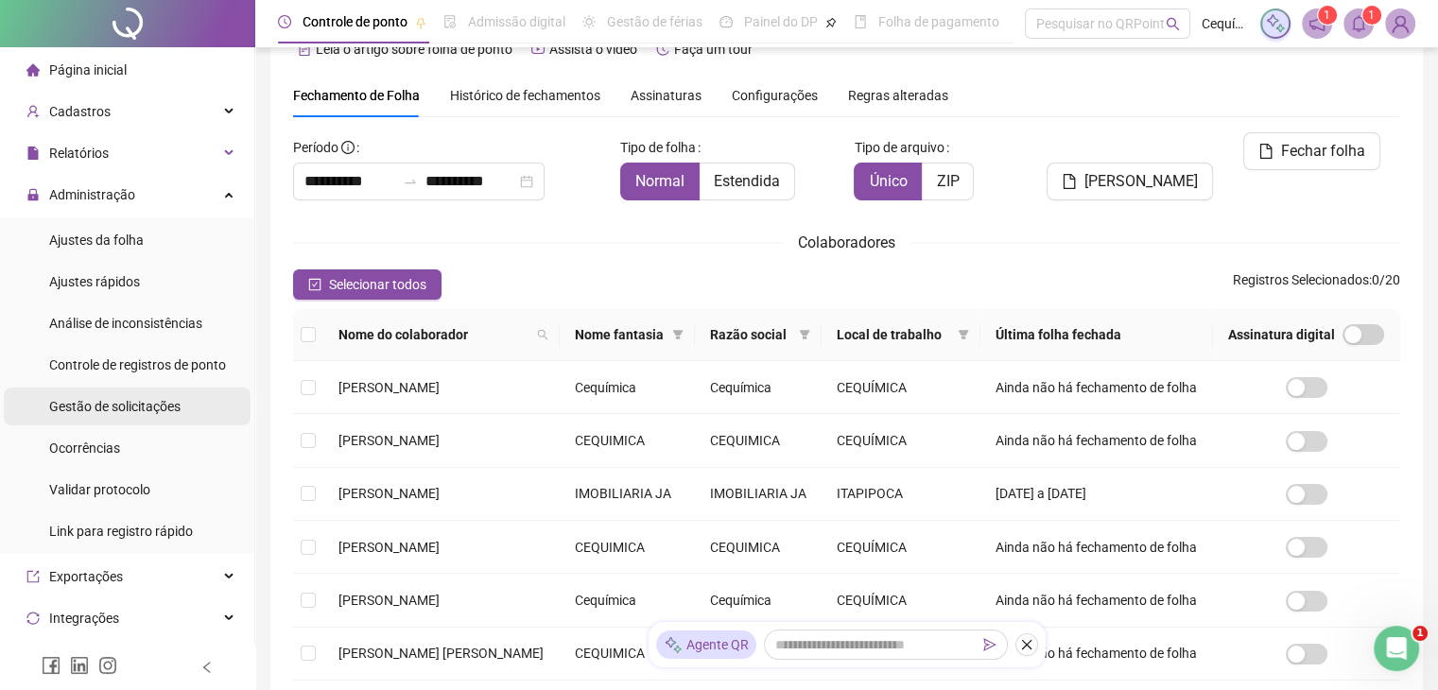
click at [153, 401] on span "Gestão de solicitações" at bounding box center [114, 406] width 131 height 15
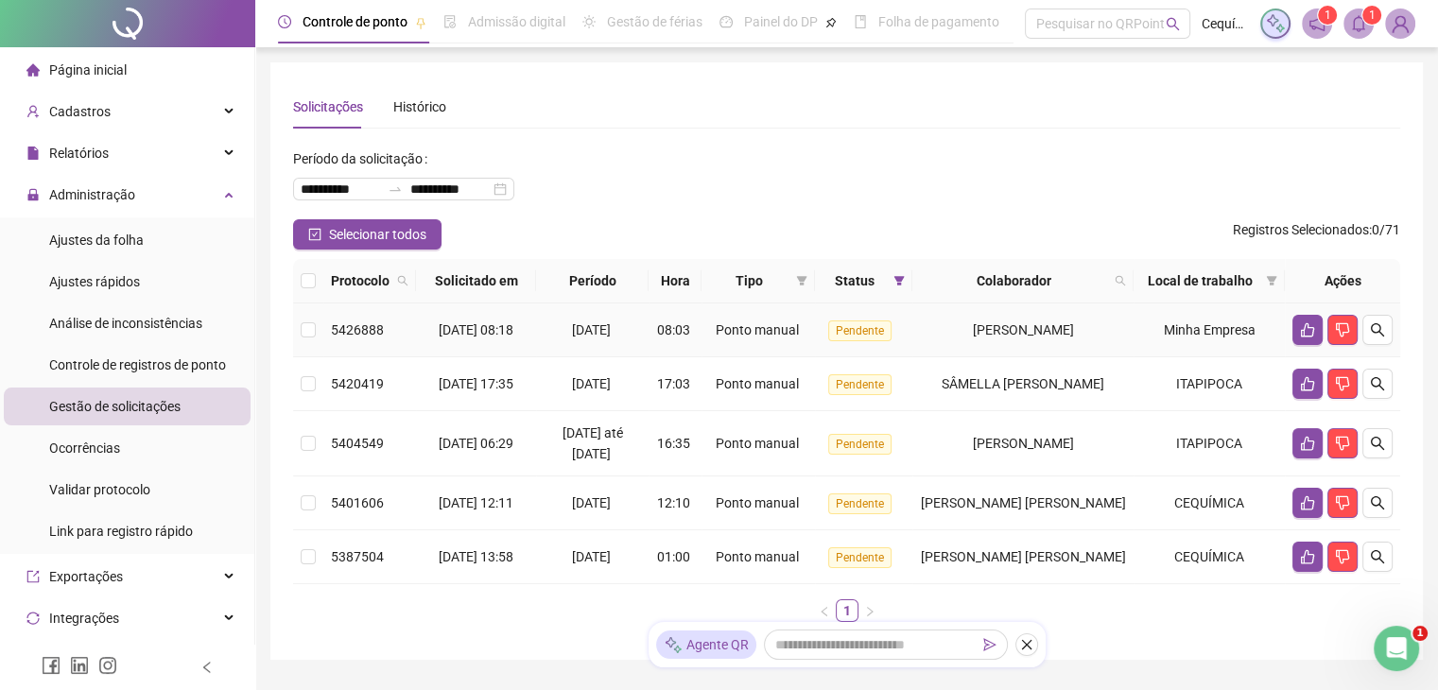
click at [706, 311] on td "Ponto manual" at bounding box center [757, 330] width 112 height 54
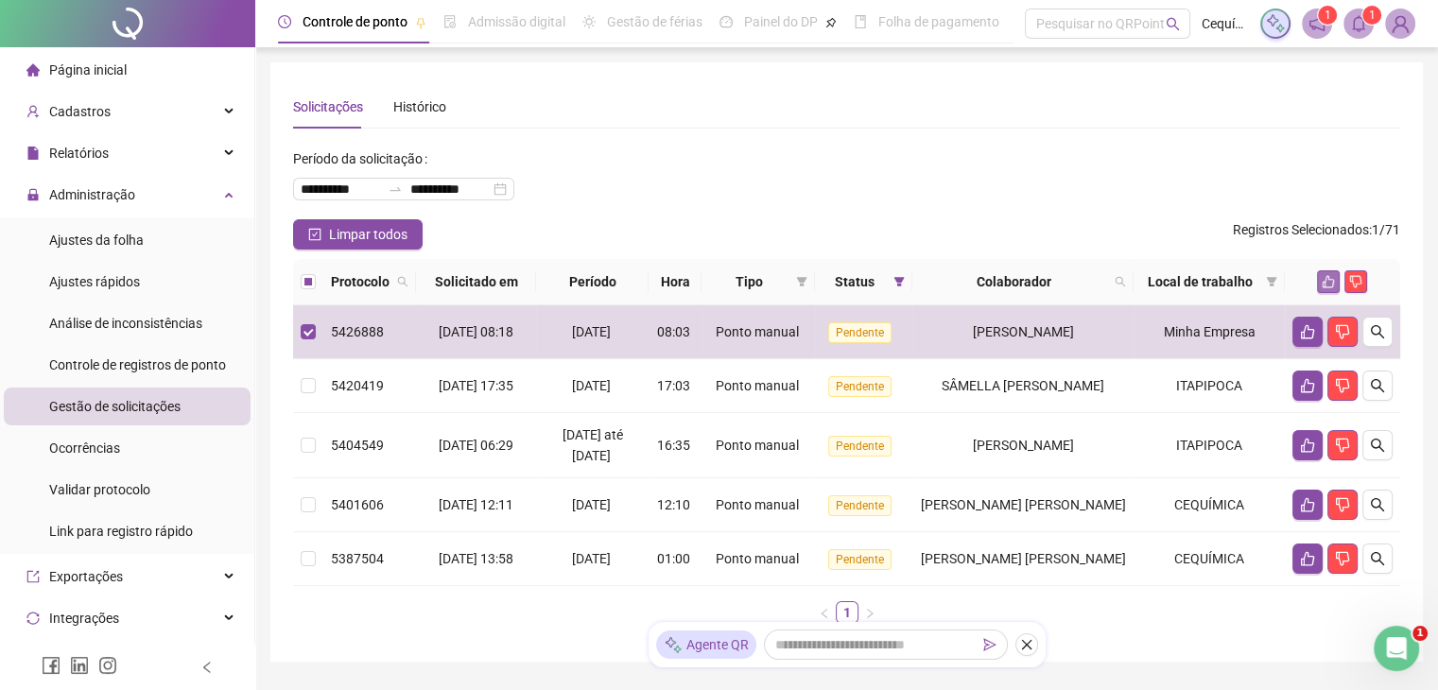
click at [1330, 283] on icon "like" at bounding box center [1327, 281] width 13 height 13
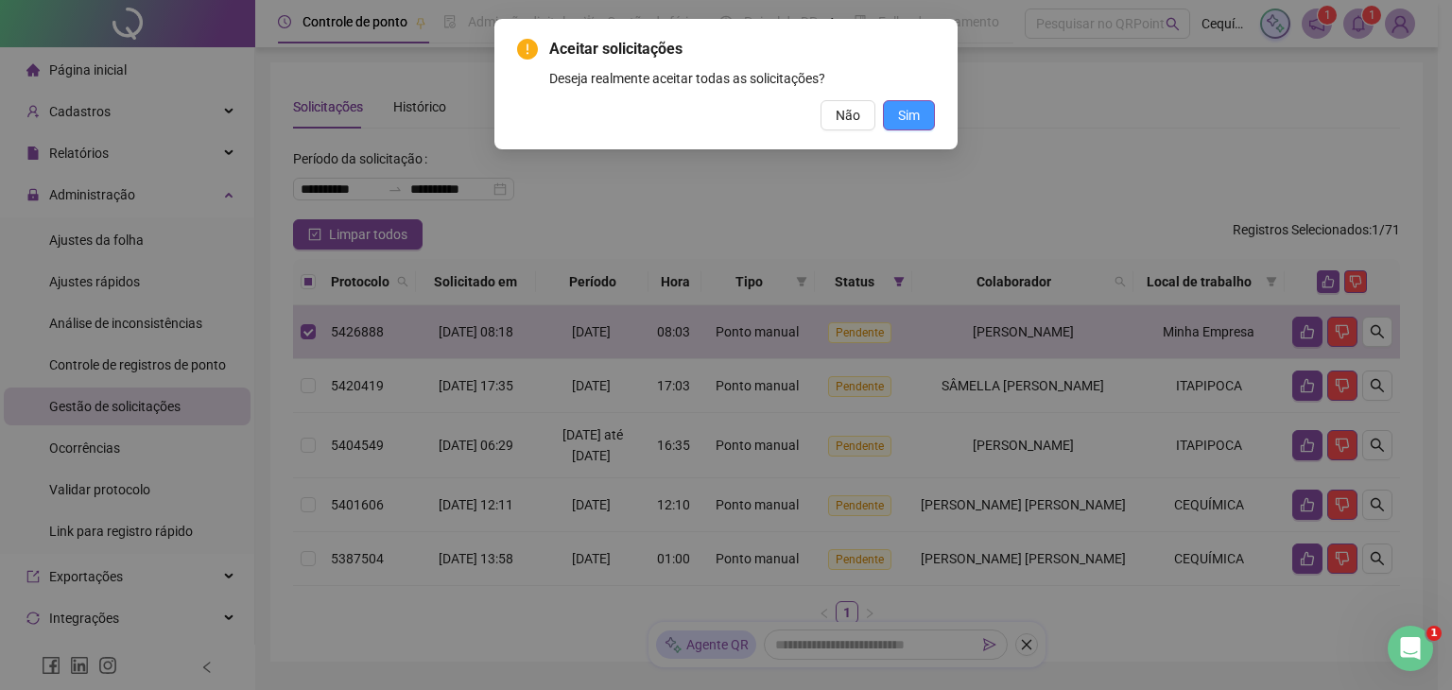
click at [902, 108] on span "Sim" at bounding box center [909, 115] width 22 height 21
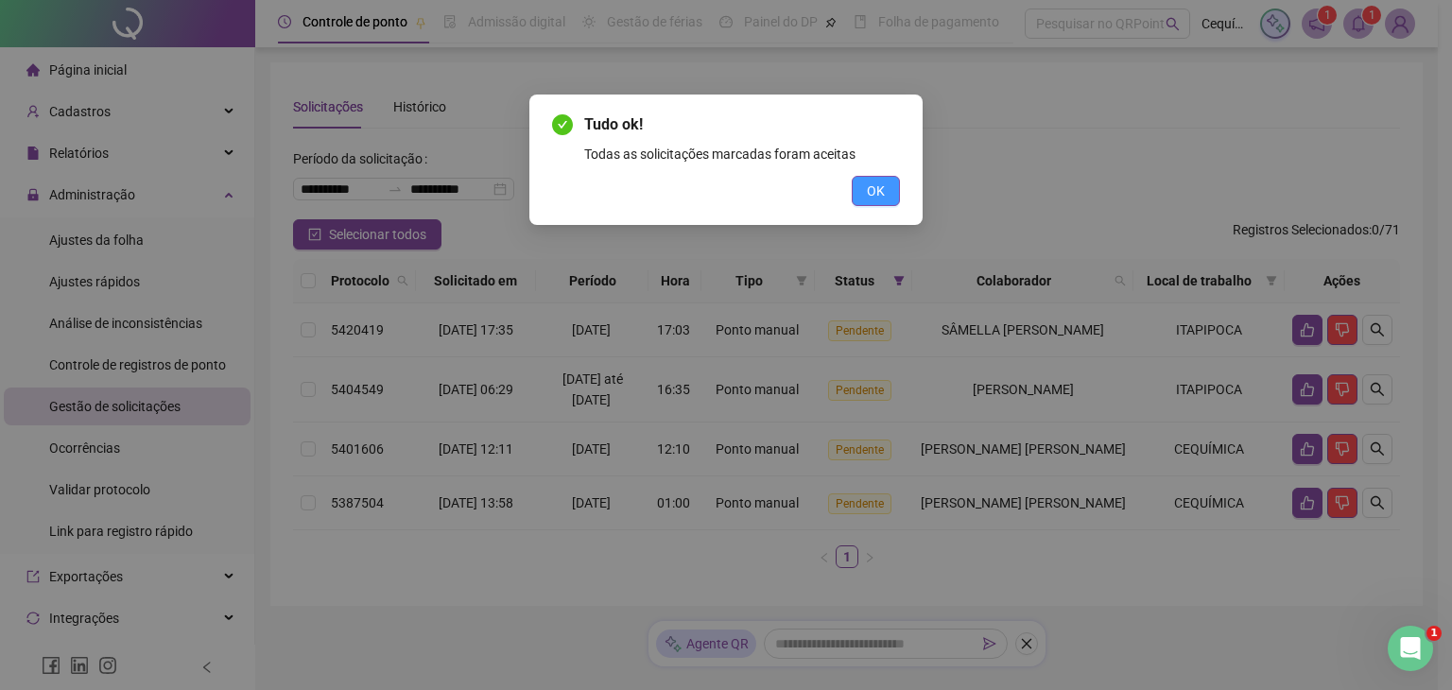
click at [883, 188] on span "OK" at bounding box center [876, 191] width 18 height 21
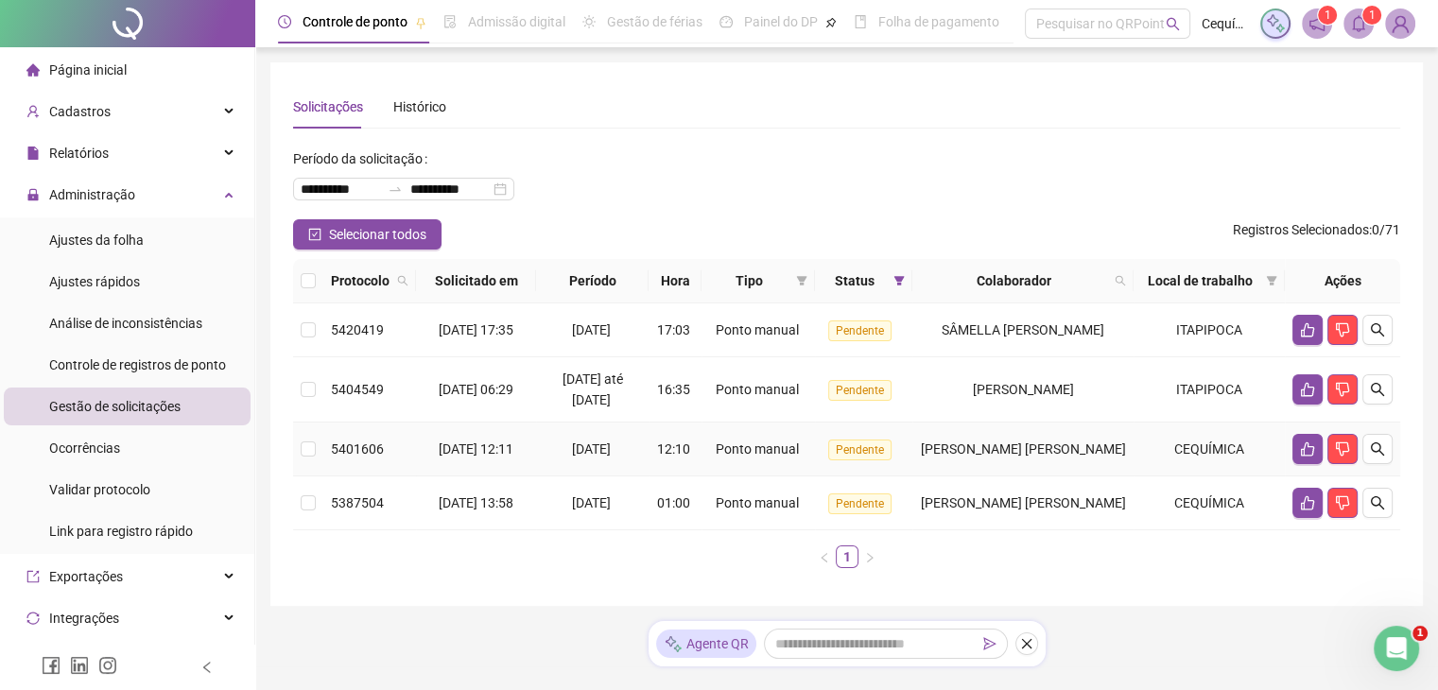
click at [509, 444] on span "[DATE] 12:11" at bounding box center [476, 448] width 75 height 15
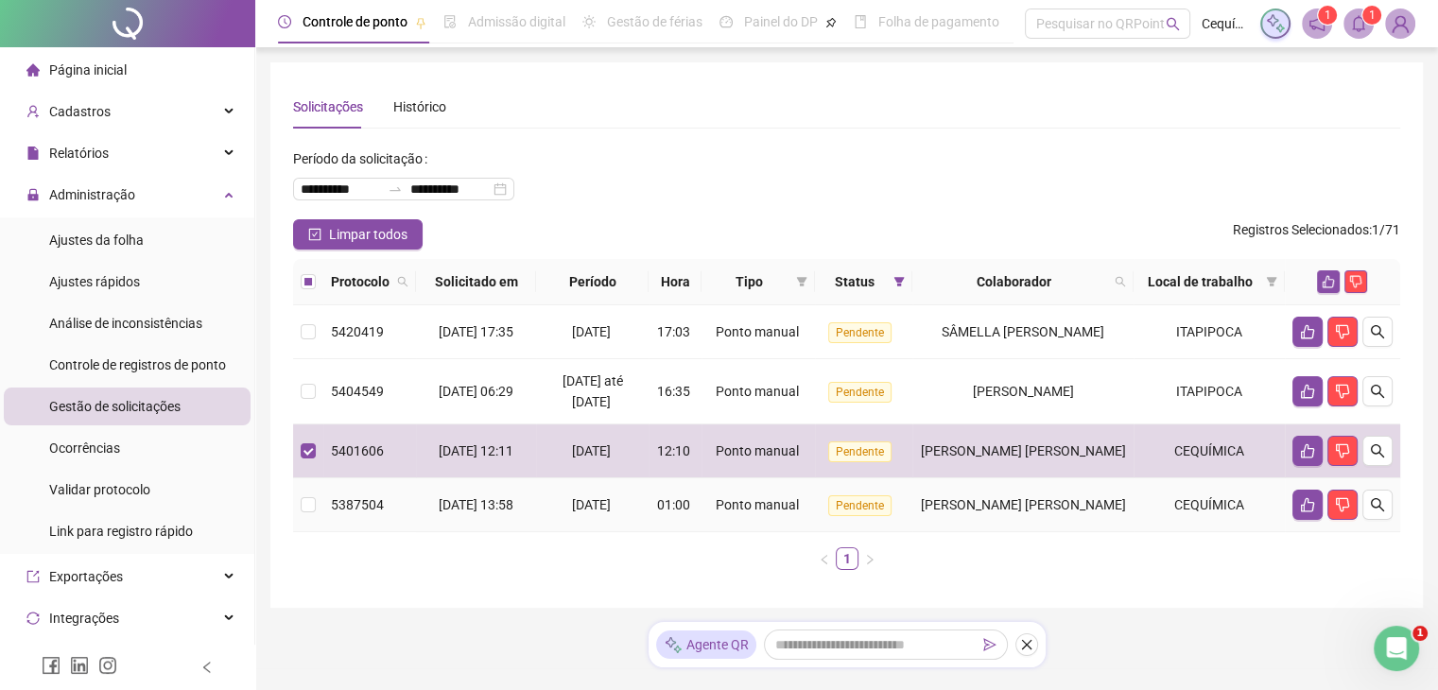
click at [477, 511] on span "[DATE] 13:58" at bounding box center [476, 504] width 75 height 15
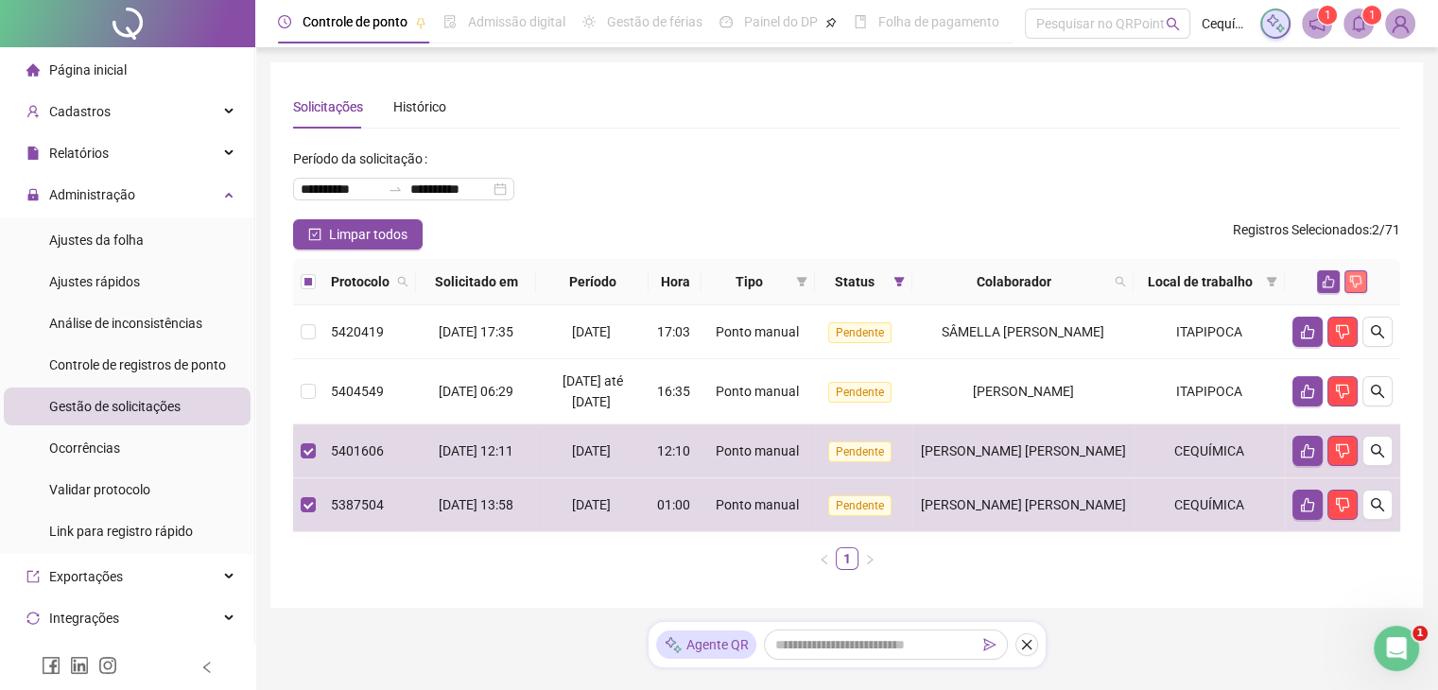
click at [1353, 281] on icon "dislike" at bounding box center [1355, 281] width 13 height 13
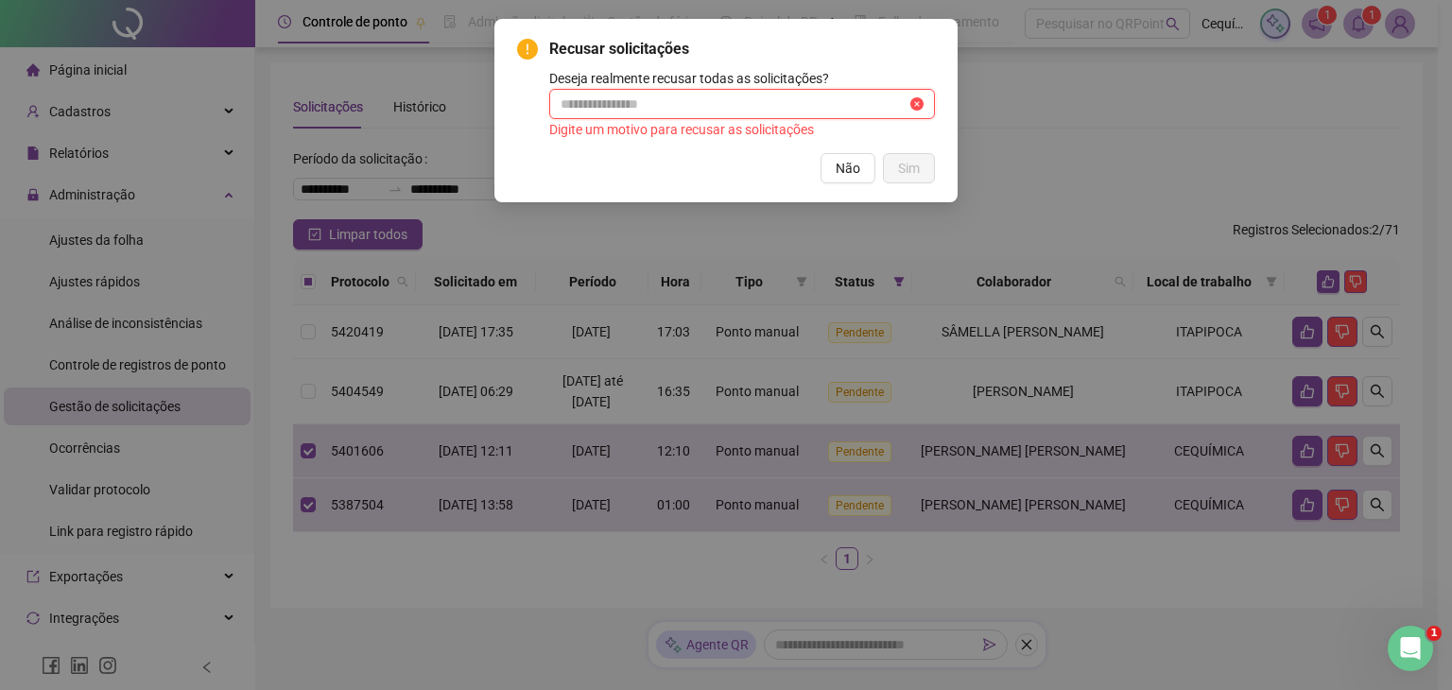
drag, startPoint x: 642, startPoint y: 110, endPoint x: 669, endPoint y: 112, distance: 27.5
click at [639, 111] on input "text" at bounding box center [734, 104] width 346 height 21
type input "*****"
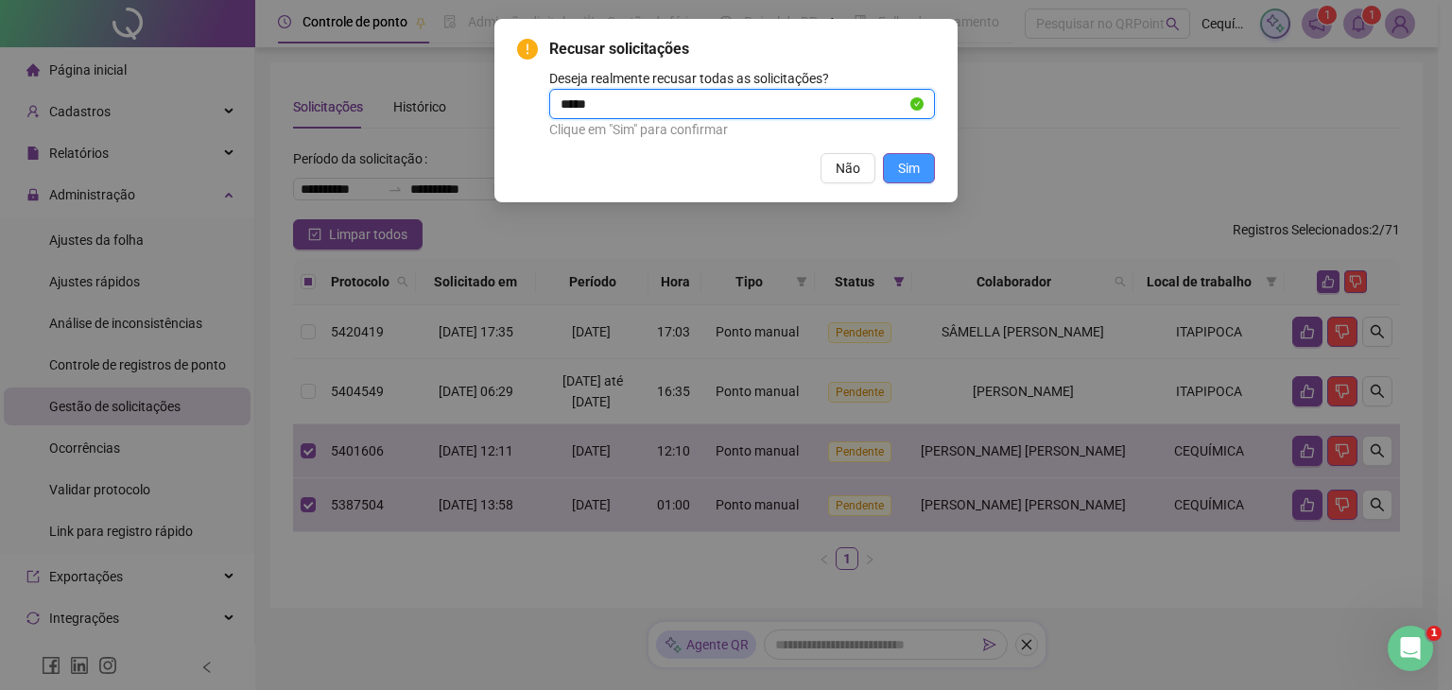
click at [912, 164] on span "Sim" at bounding box center [909, 168] width 22 height 21
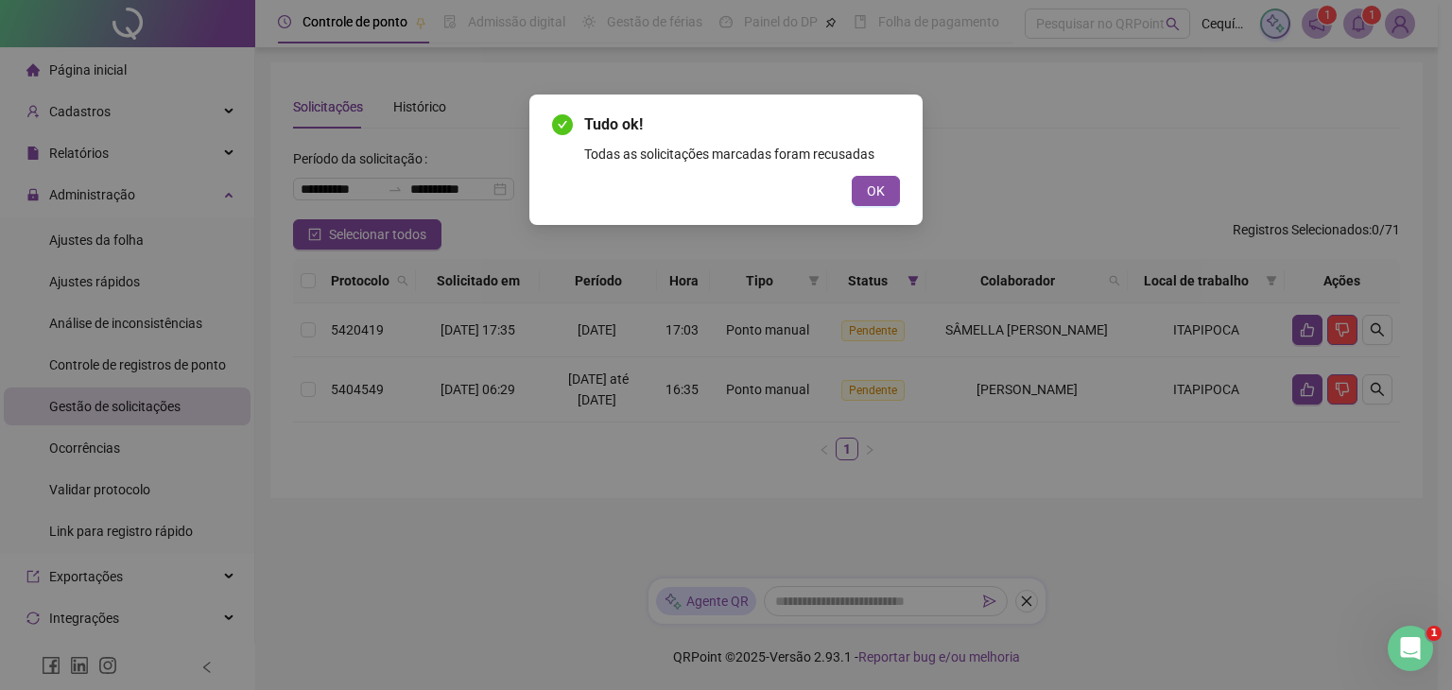
drag, startPoint x: 884, startPoint y: 191, endPoint x: 813, endPoint y: 60, distance: 149.3
click at [882, 190] on span "OK" at bounding box center [876, 191] width 18 height 21
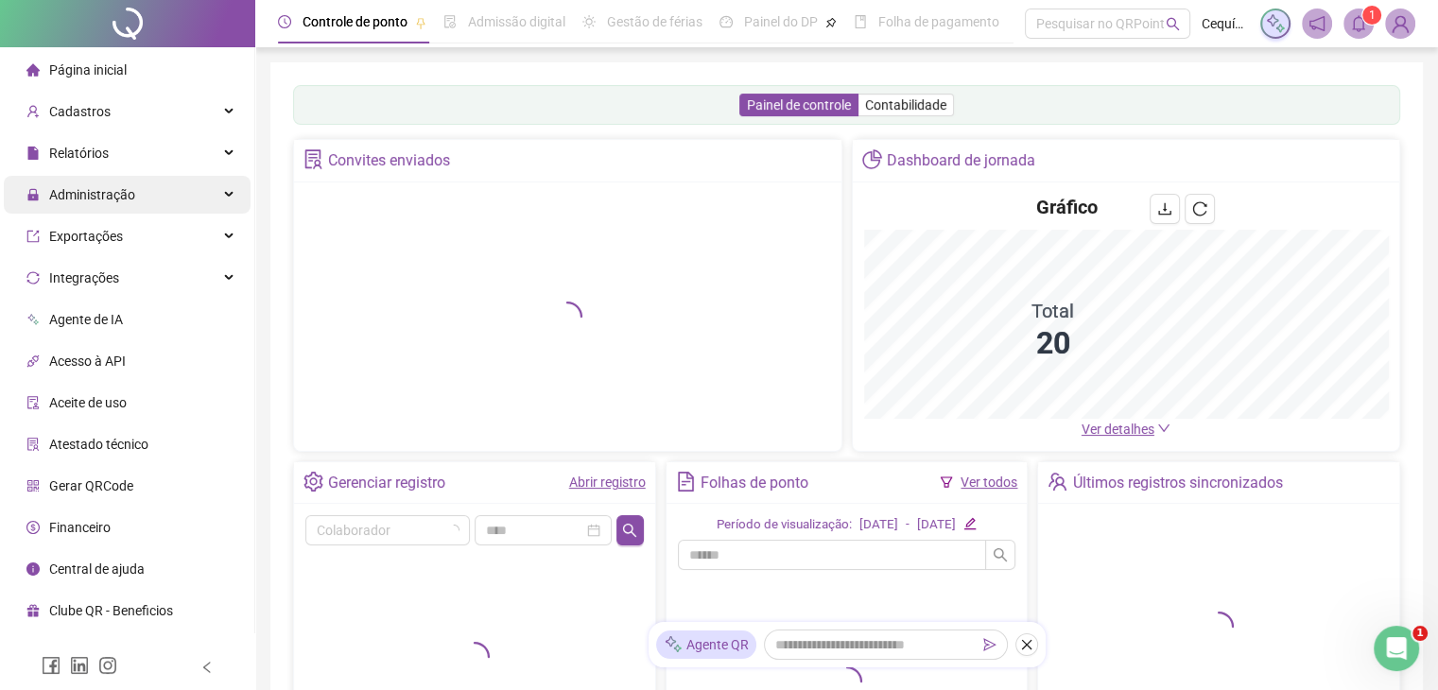
click at [208, 205] on div "Administração" at bounding box center [127, 195] width 247 height 38
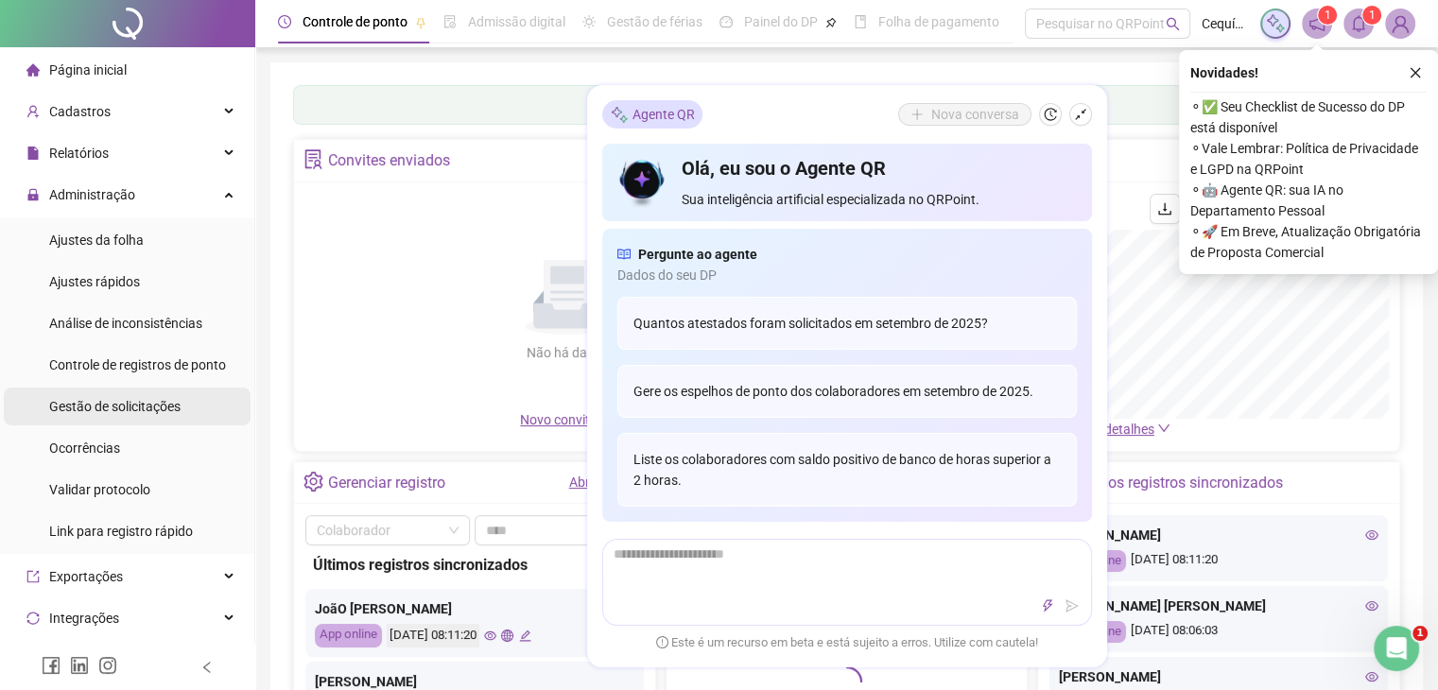
click at [163, 394] on div "Gestão de solicitações" at bounding box center [114, 407] width 131 height 38
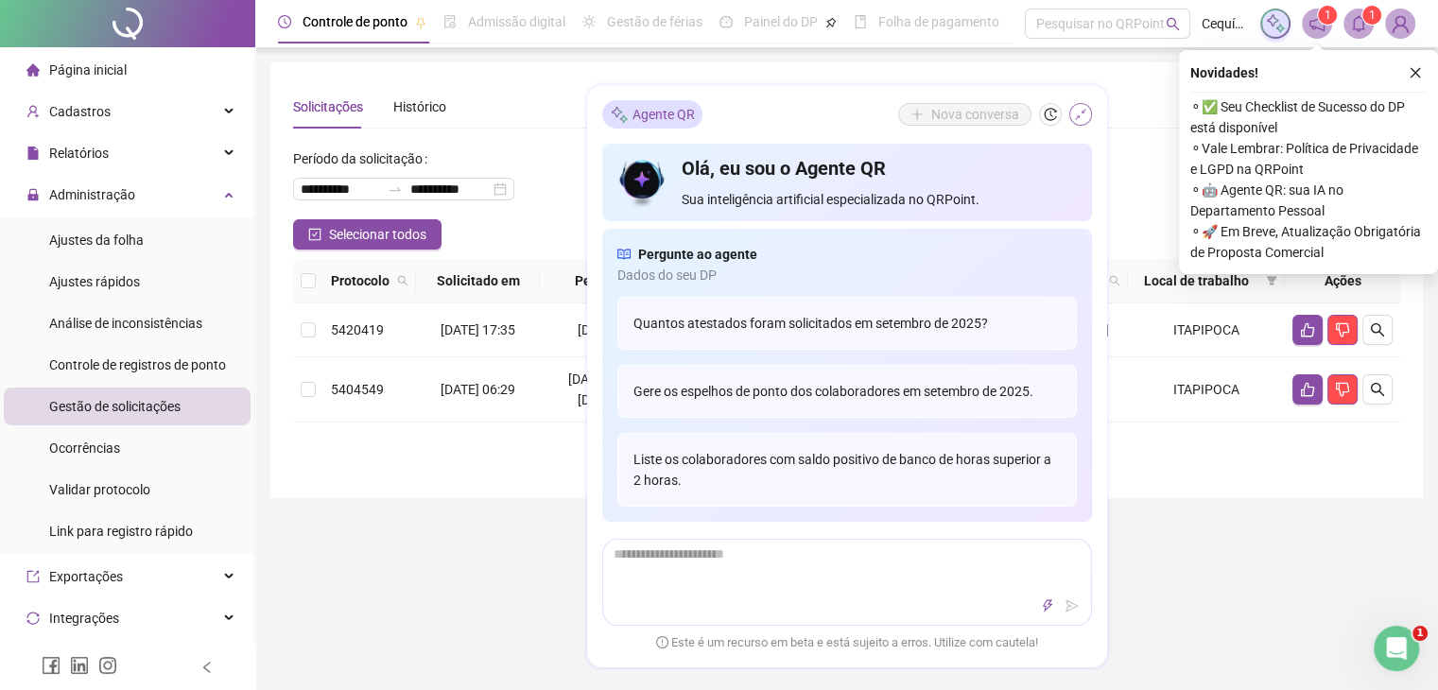
click at [1078, 116] on icon "shrink" at bounding box center [1080, 114] width 13 height 13
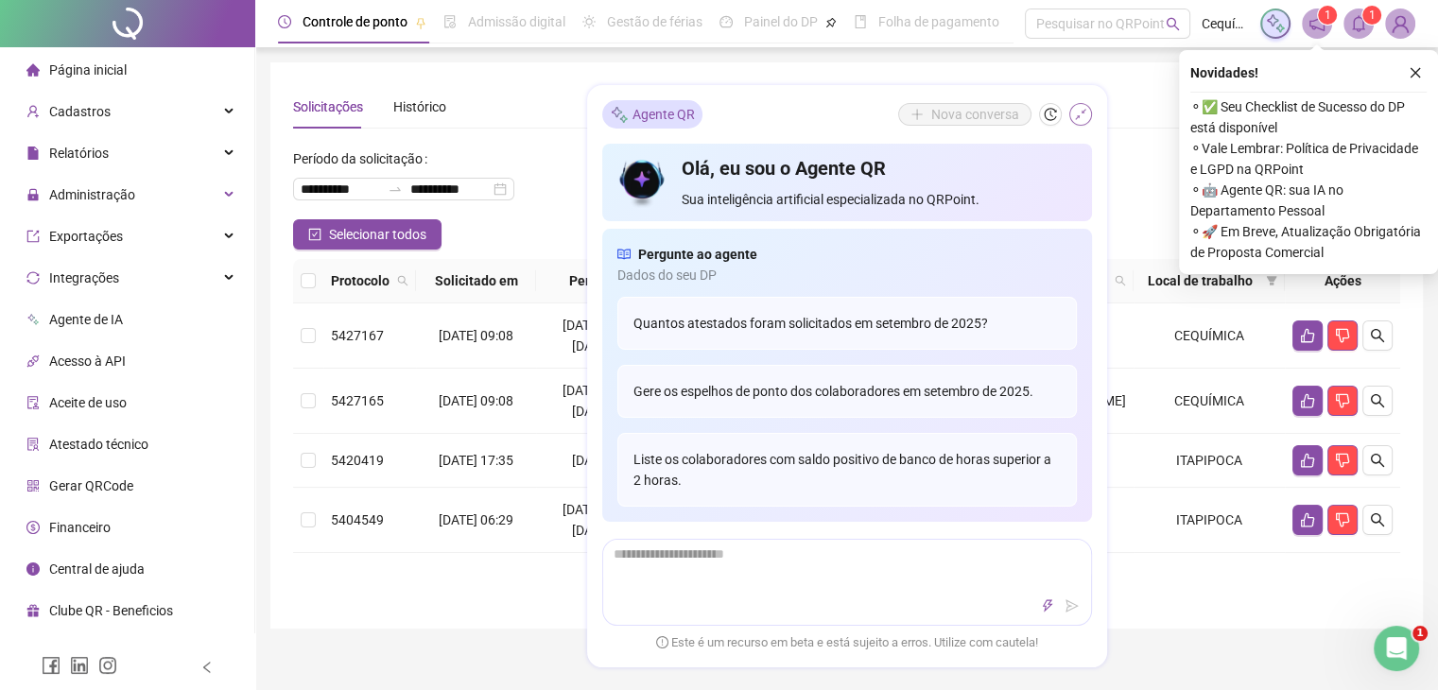
click at [1078, 111] on icon "shrink" at bounding box center [1080, 114] width 13 height 13
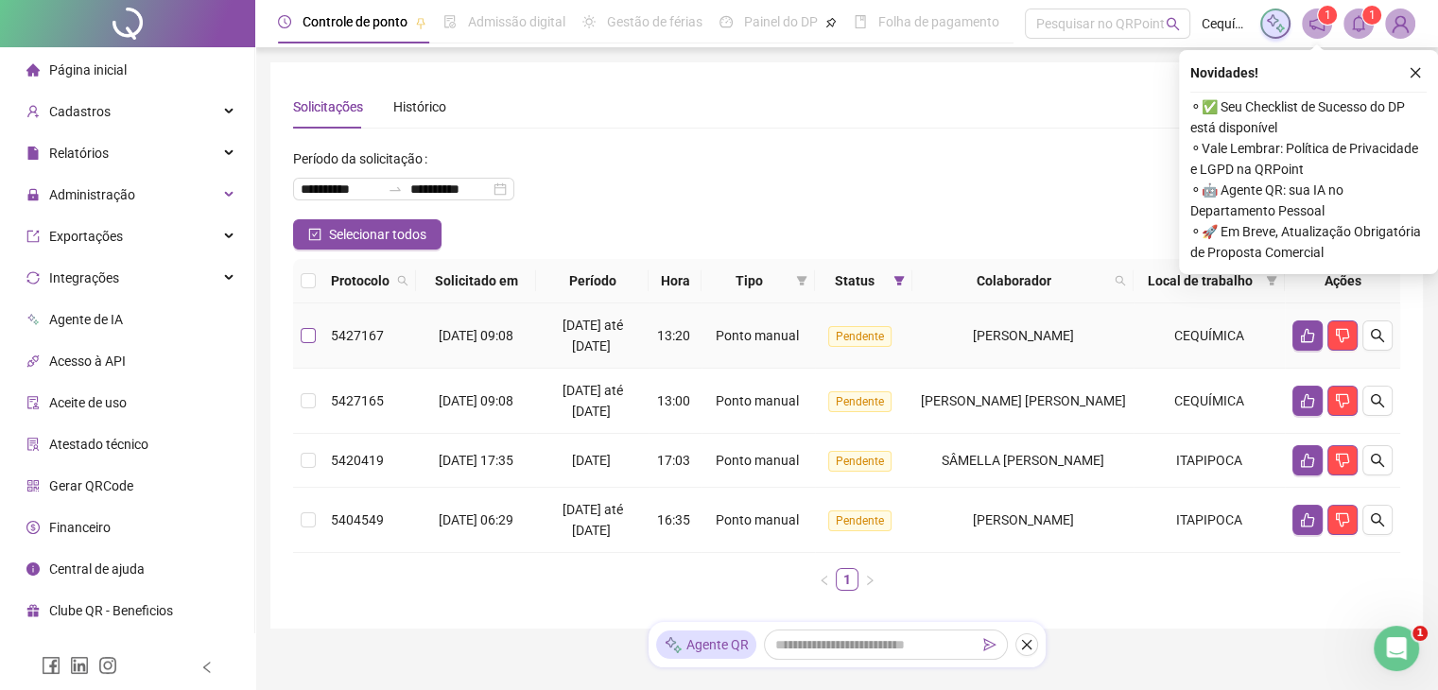
click at [311, 325] on label at bounding box center [308, 335] width 15 height 21
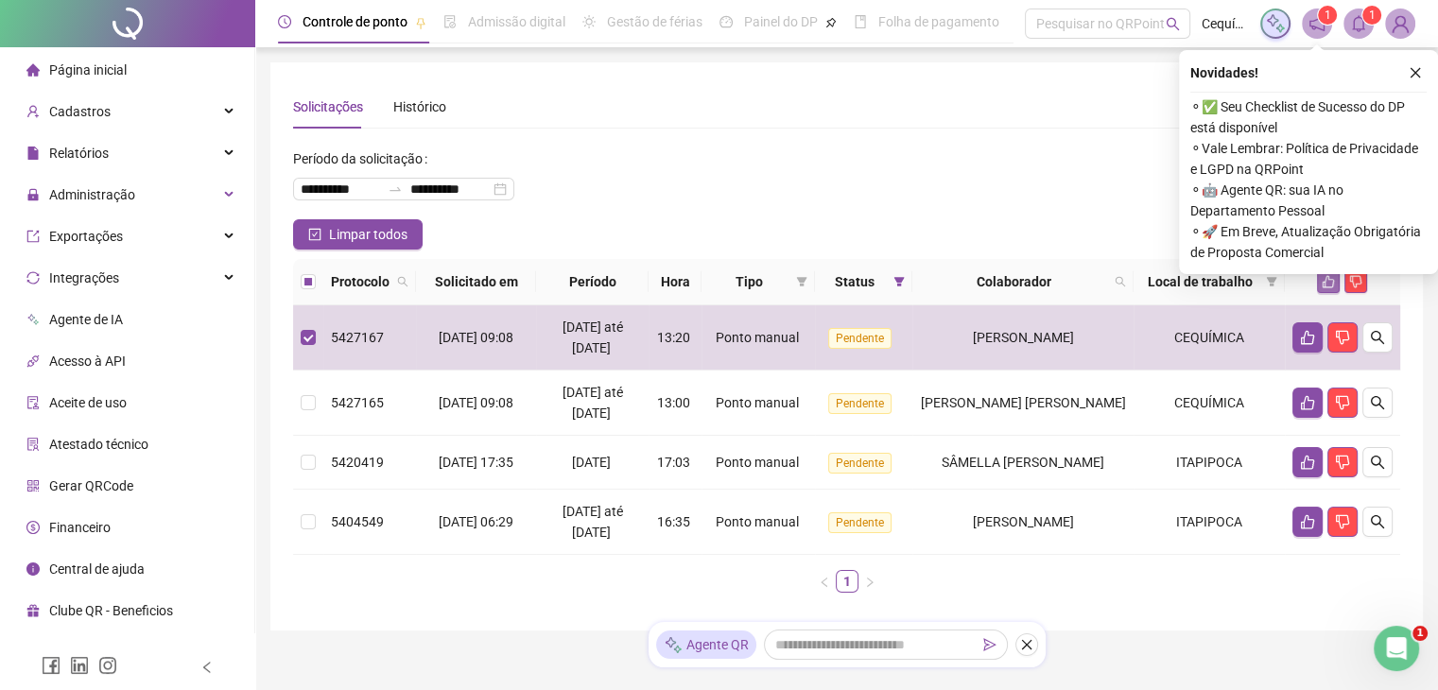
click at [1328, 285] on icon "like" at bounding box center [1327, 281] width 13 height 13
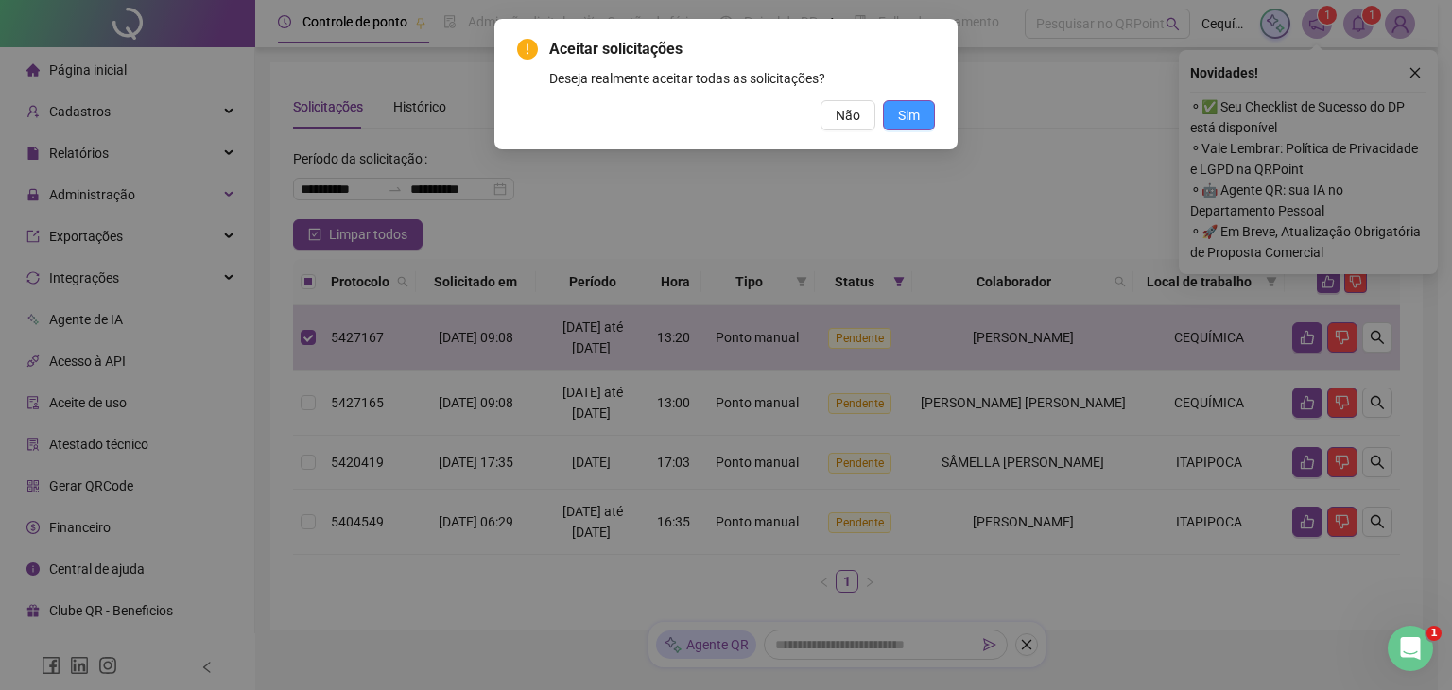
click at [919, 118] on span "Sim" at bounding box center [909, 115] width 22 height 21
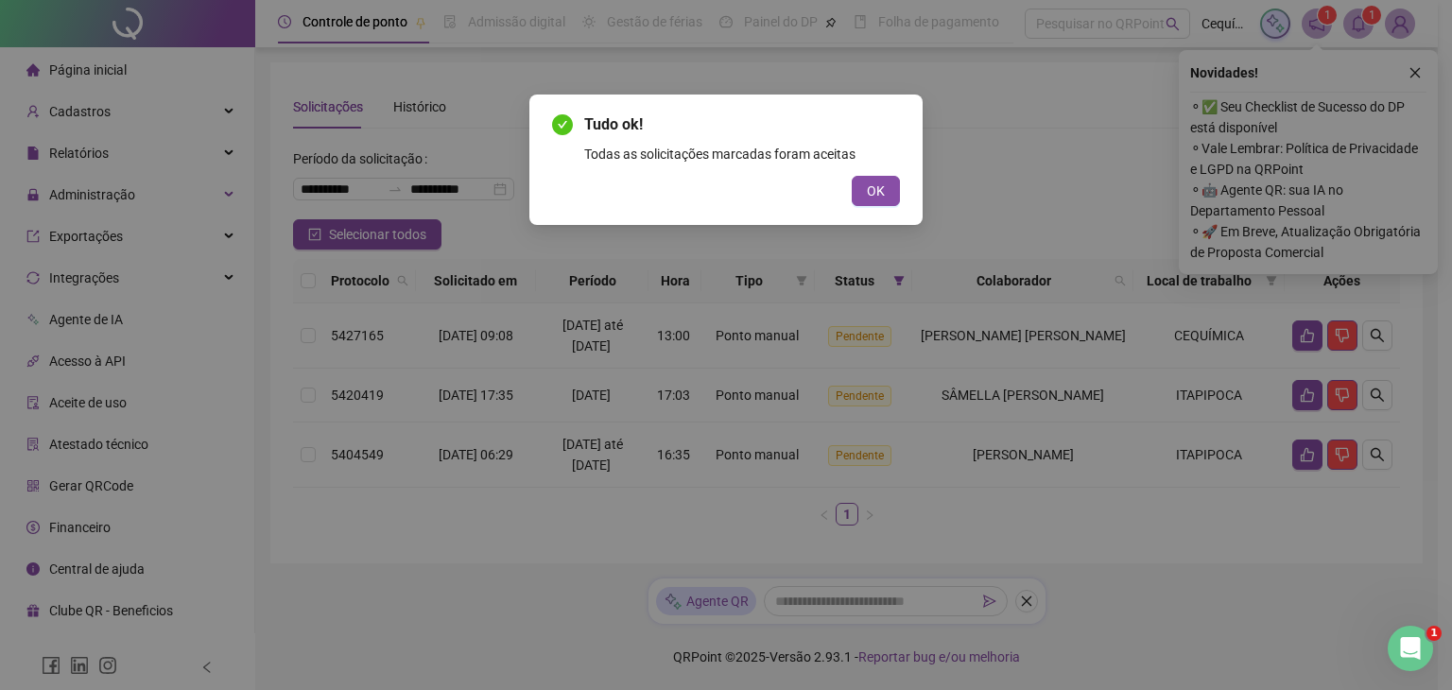
click at [875, 173] on div "Tudo ok! Todas as solicitações marcadas foram aceitas OK" at bounding box center [726, 159] width 348 height 93
click at [875, 192] on span "OK" at bounding box center [876, 191] width 18 height 21
